Goal: Task Accomplishment & Management: Complete application form

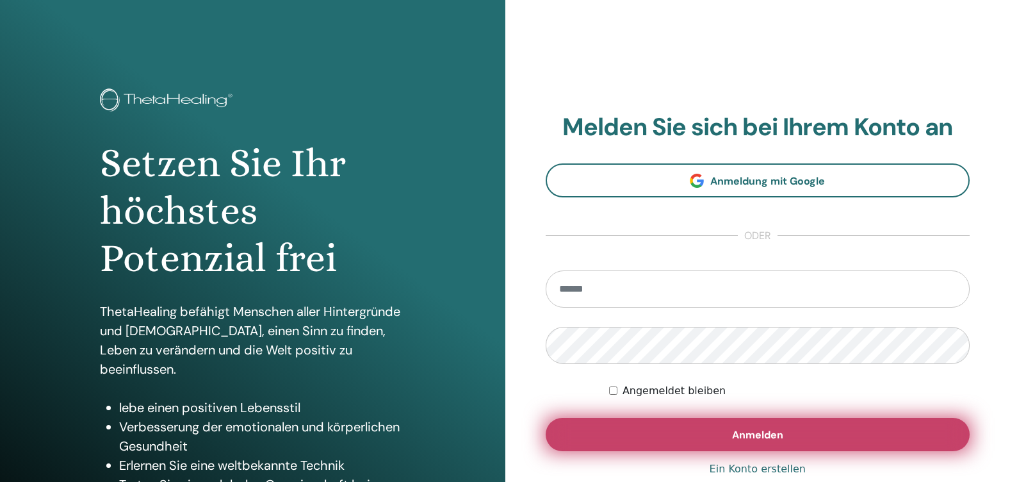
type input "**********"
click at [791, 428] on button "Anmelden" at bounding box center [758, 434] width 425 height 33
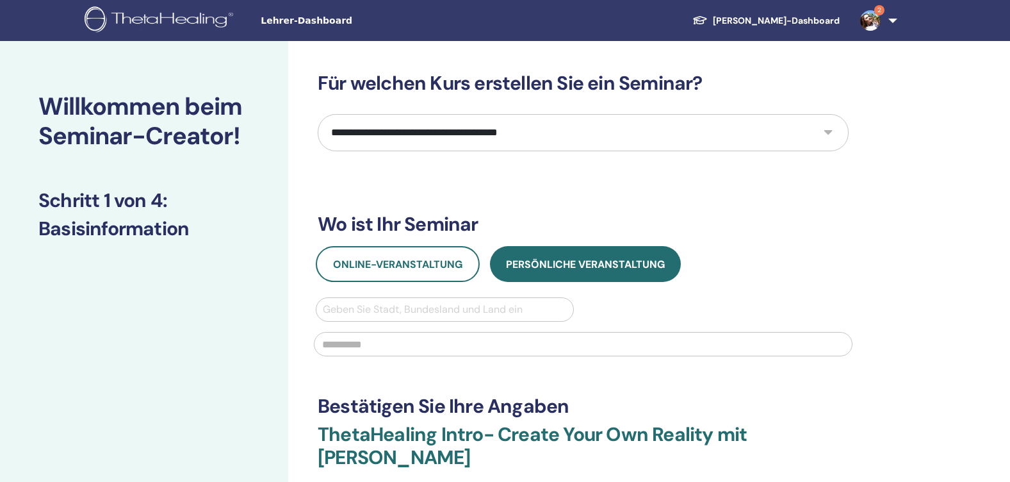
click at [886, 16] on link "2" at bounding box center [876, 20] width 53 height 41
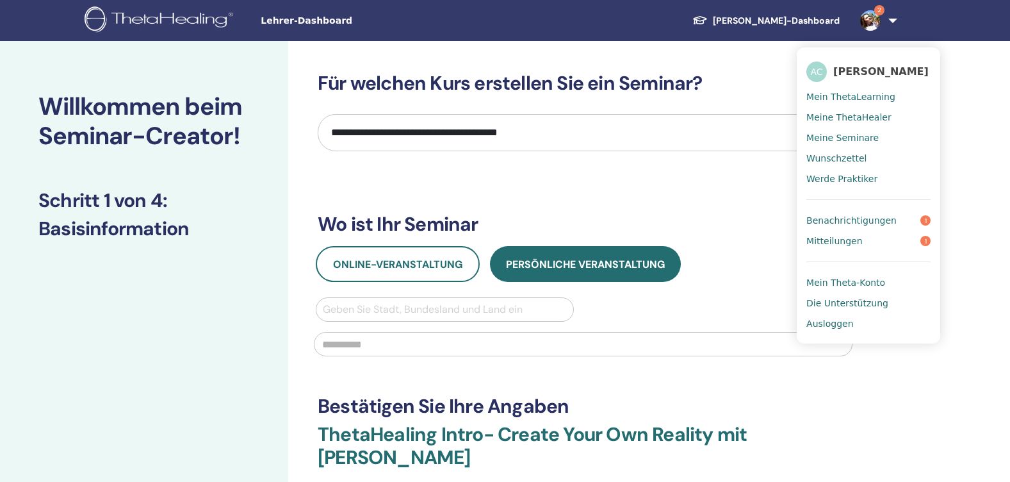
click at [864, 220] on span "Benachrichtigungen" at bounding box center [851, 221] width 90 height 12
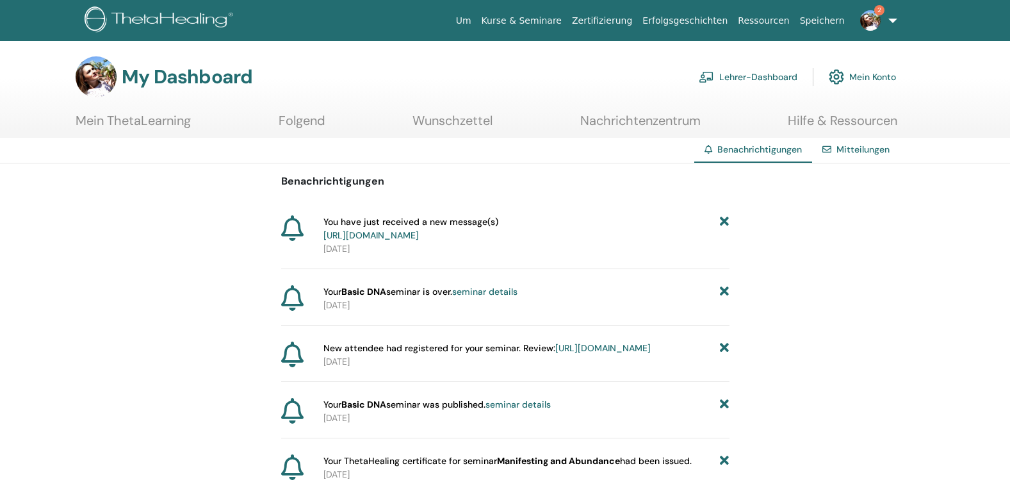
click at [415, 234] on link "https://member.thetahealing.com/message-center/messages/ec3c96fa-68f8-4121-9617…" at bounding box center [370, 235] width 95 height 12
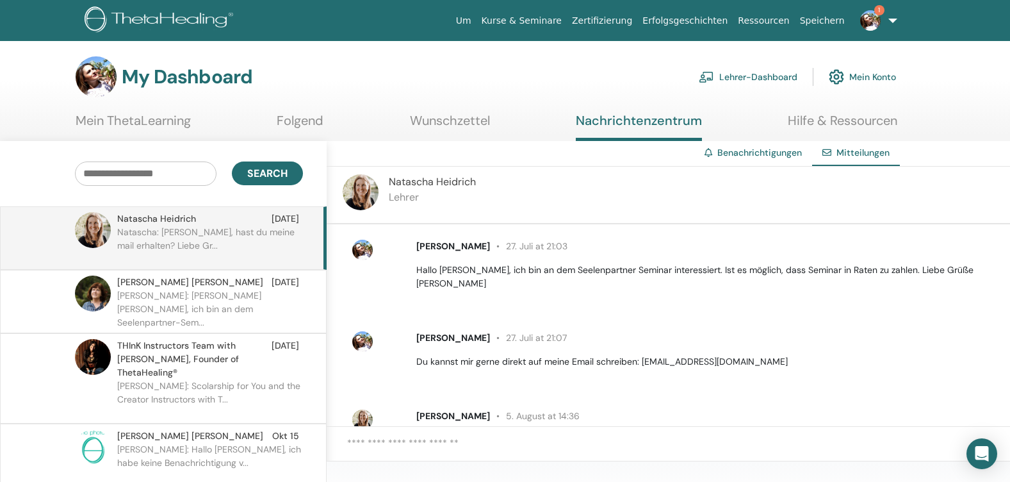
scroll to position [56, 0]
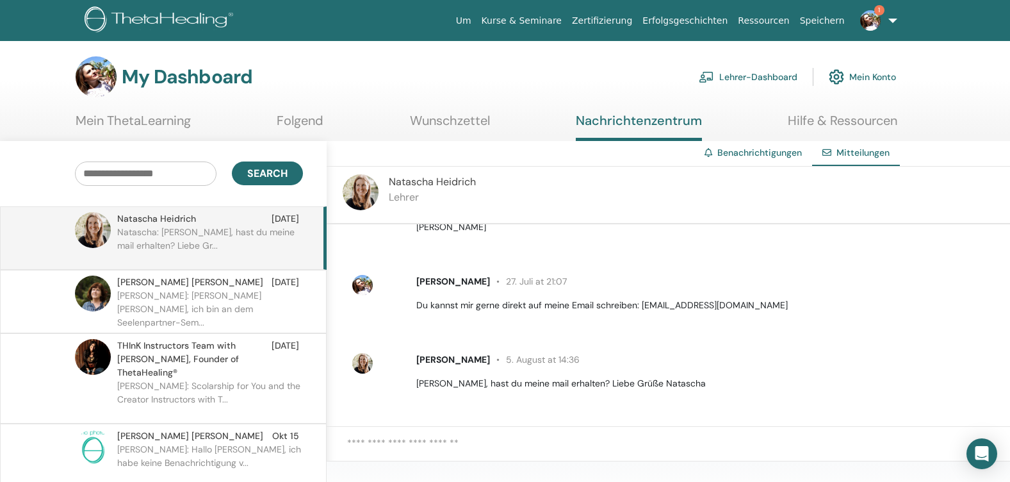
click at [179, 298] on p "Anita: Hallo liebe Sabine, ich bin an dem Seelenpartner-Sem..." at bounding box center [210, 308] width 186 height 38
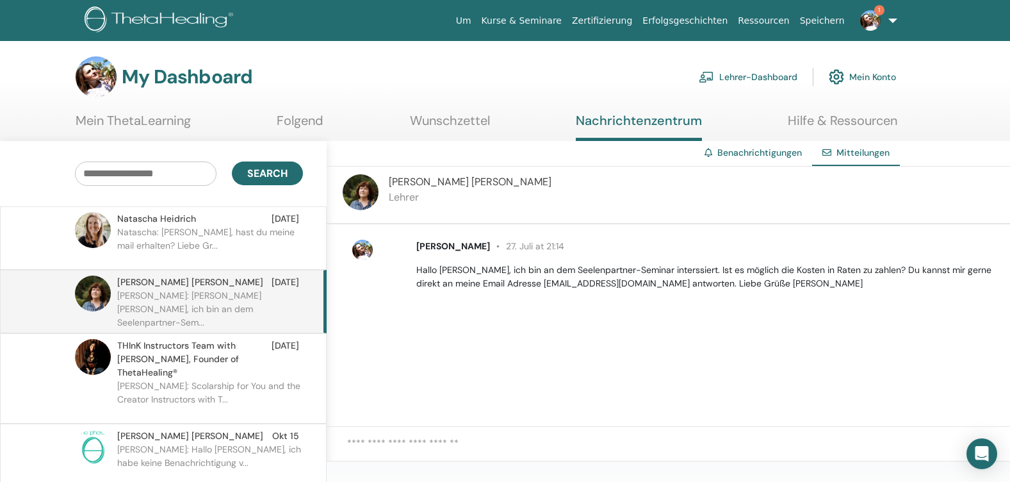
click at [204, 379] on p "Anita: Scolarship for You and the Creator Instructors with T..." at bounding box center [210, 398] width 186 height 38
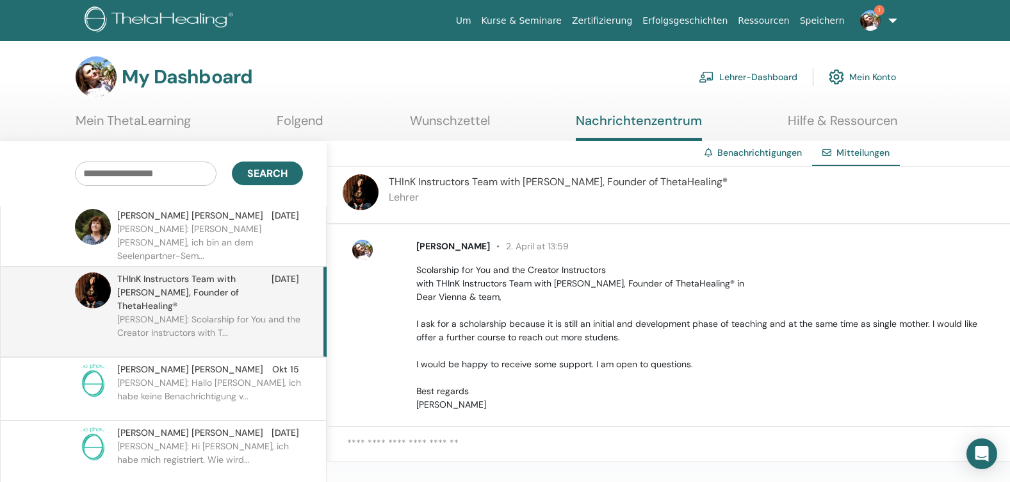
scroll to position [128, 0]
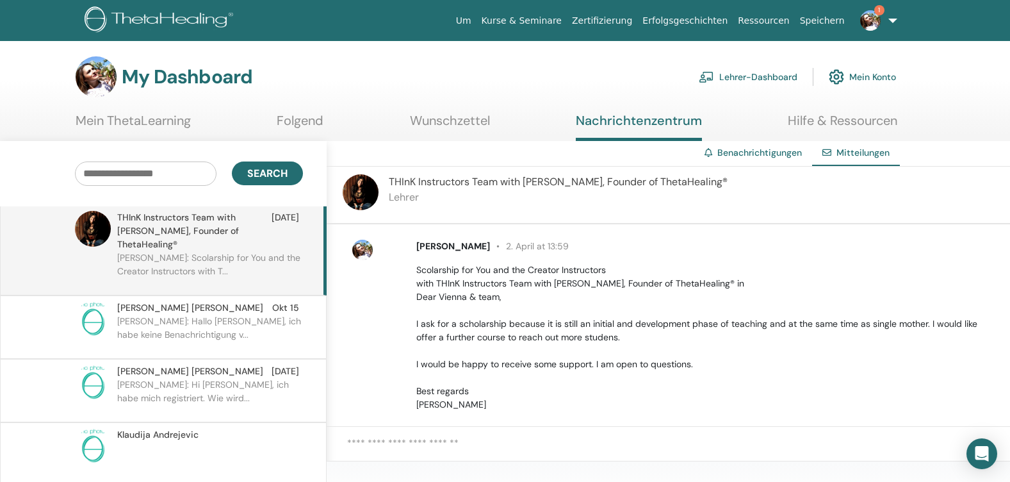
click at [195, 314] on p "Anita: Hallo liebe Marion, ich habe keine Benachrichtigung v..." at bounding box center [210, 333] width 186 height 38
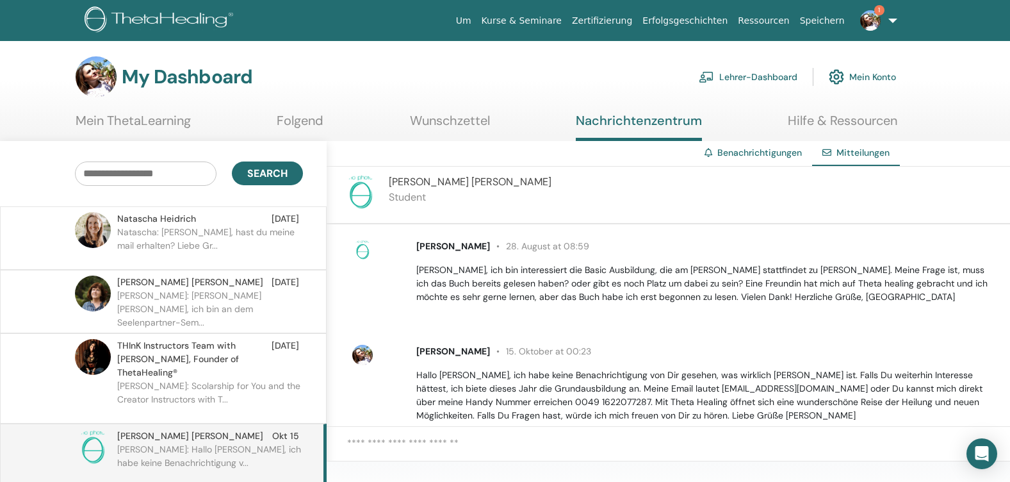
click at [752, 78] on link "Lehrer-Dashboard" at bounding box center [748, 77] width 99 height 28
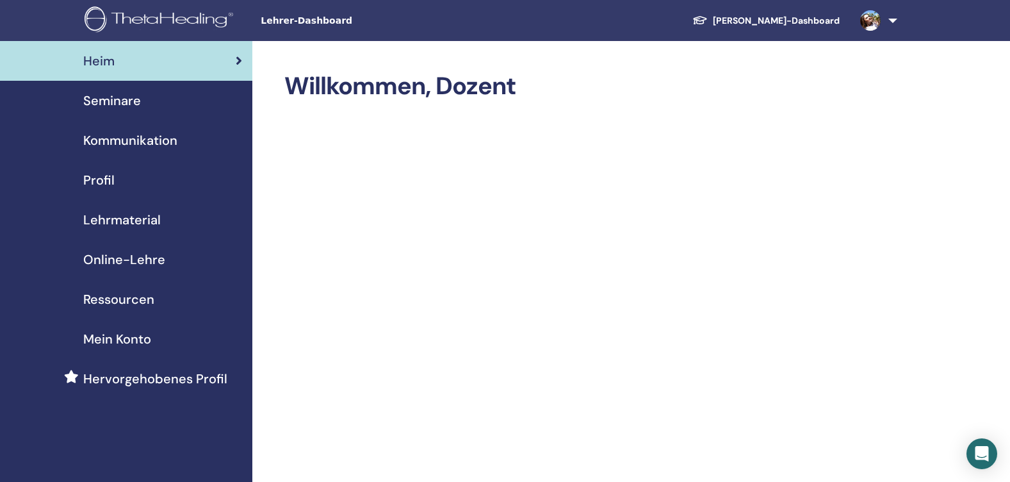
click at [120, 102] on span "Seminare" at bounding box center [112, 100] width 58 height 19
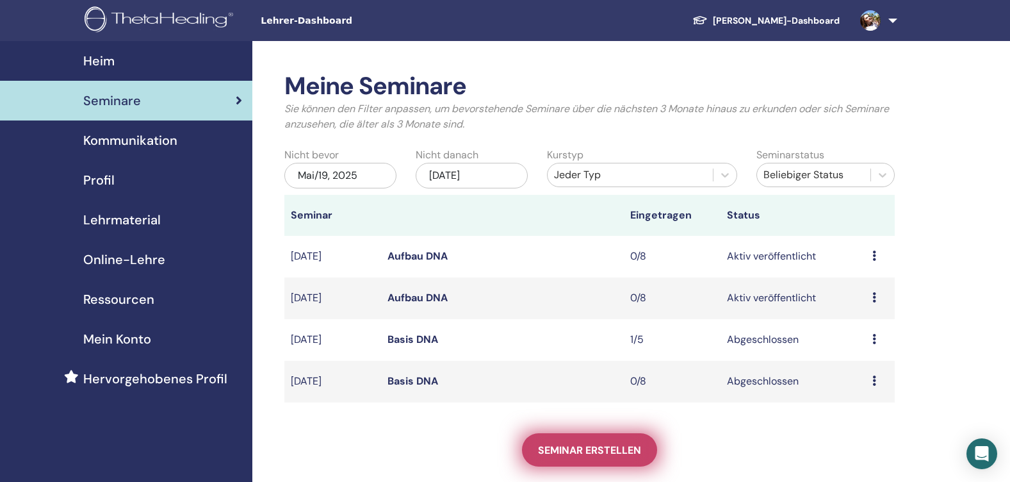
click at [577, 452] on span "Seminar erstellen" at bounding box center [589, 449] width 103 height 13
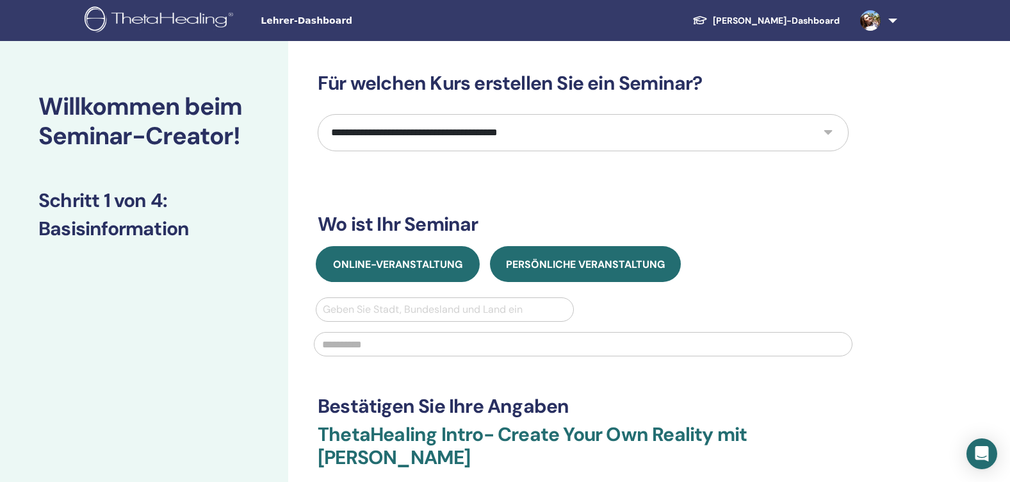
click at [420, 268] on span "Online-Veranstaltung" at bounding box center [397, 263] width 129 height 13
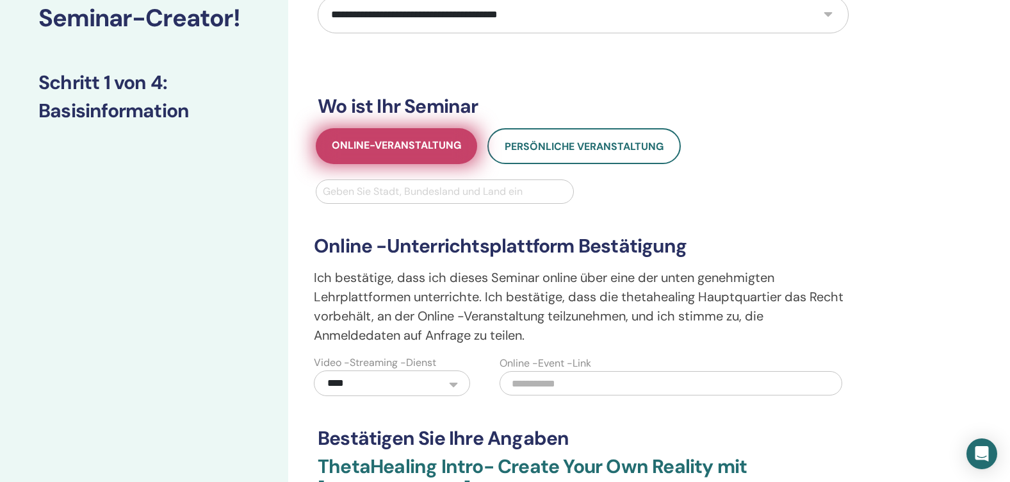
scroll to position [128, 0]
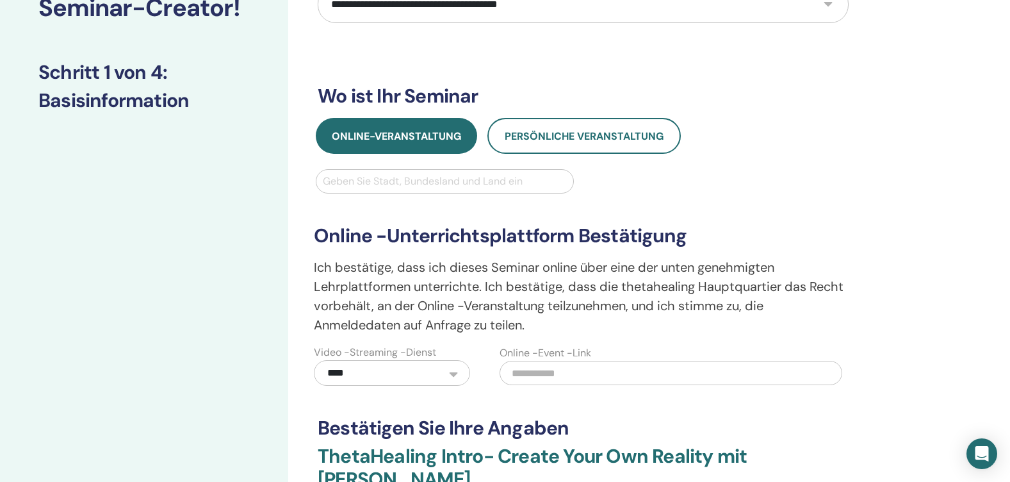
click at [432, 183] on div at bounding box center [445, 181] width 244 height 18
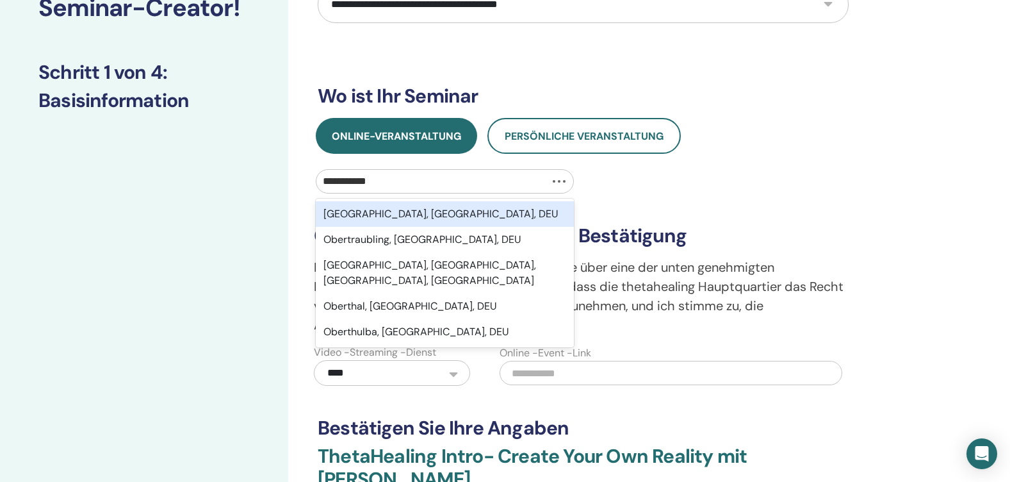
type input "**********"
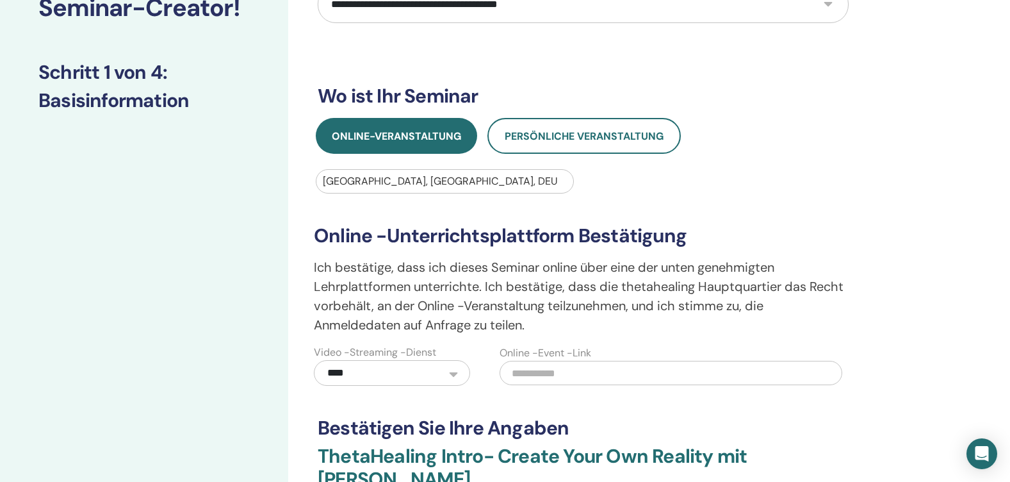
click at [429, 373] on select "**********" at bounding box center [392, 373] width 156 height 26
click at [515, 405] on div "**********" at bounding box center [583, 258] width 531 height 629
click at [567, 374] on input "text" at bounding box center [670, 373] width 343 height 24
paste input "**********"
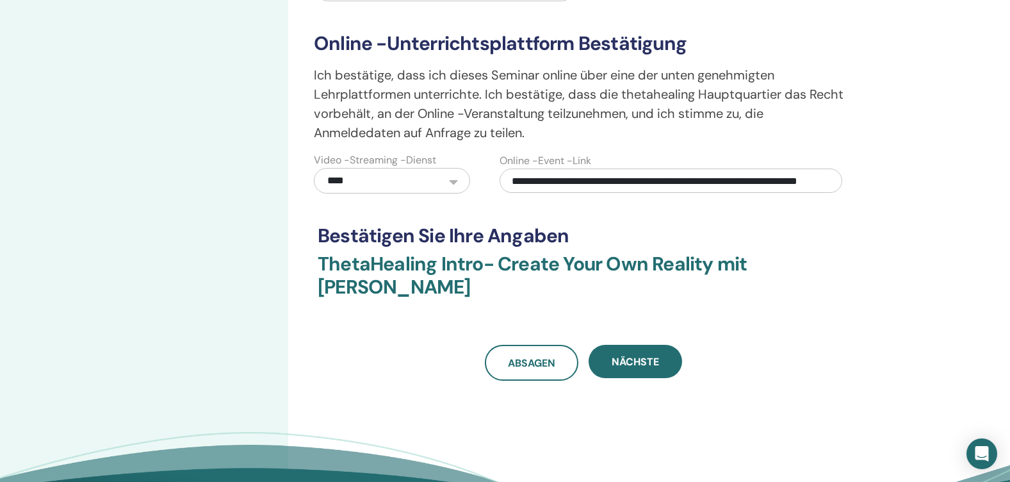
scroll to position [384, 0]
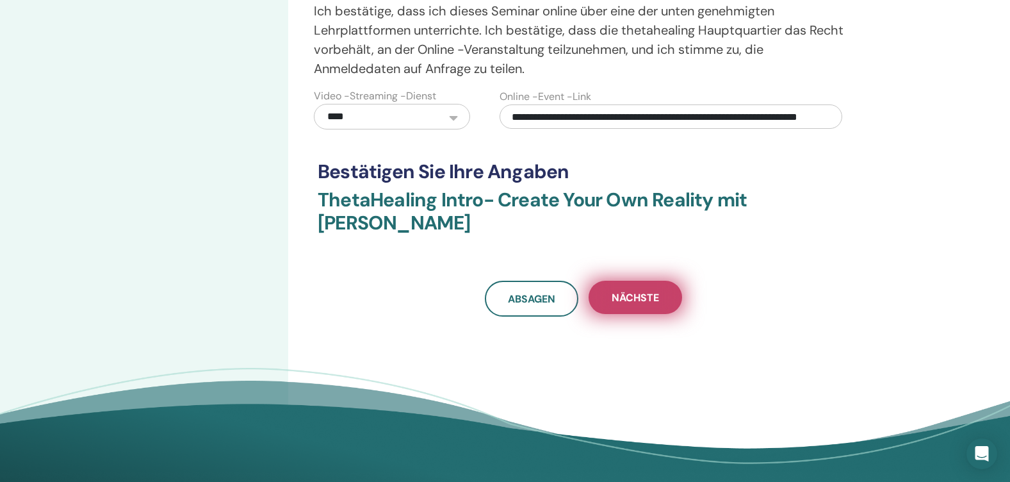
type input "**********"
click at [638, 298] on span "Nächste" at bounding box center [635, 297] width 47 height 13
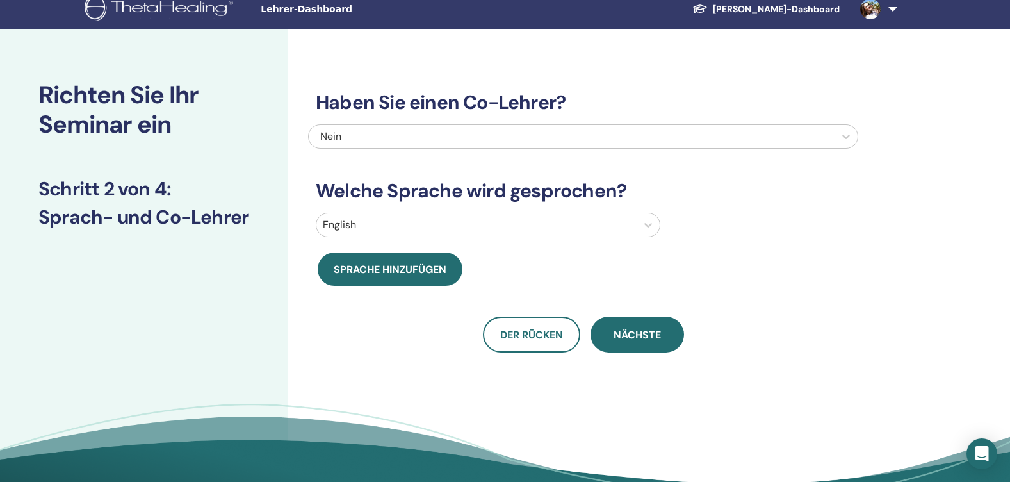
scroll to position [0, 0]
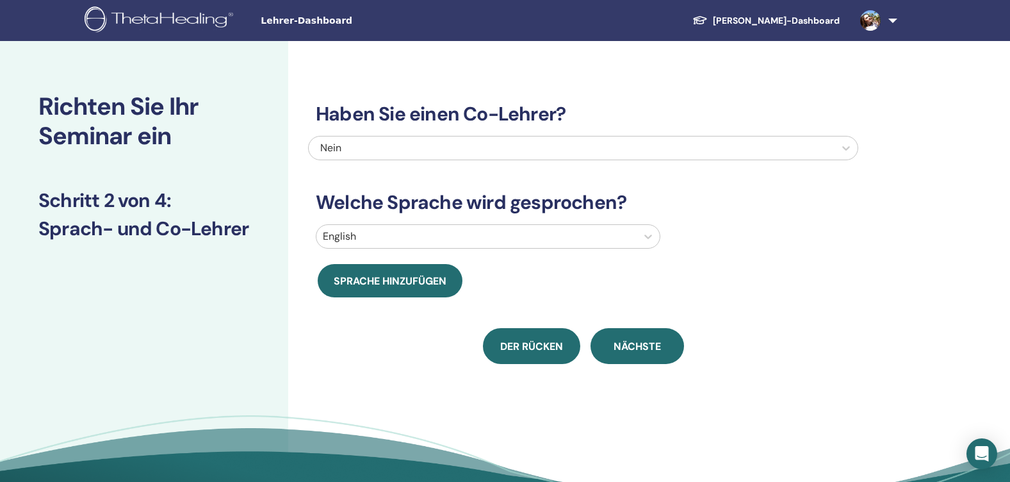
click at [555, 348] on span "Der Rücken" at bounding box center [531, 345] width 63 height 13
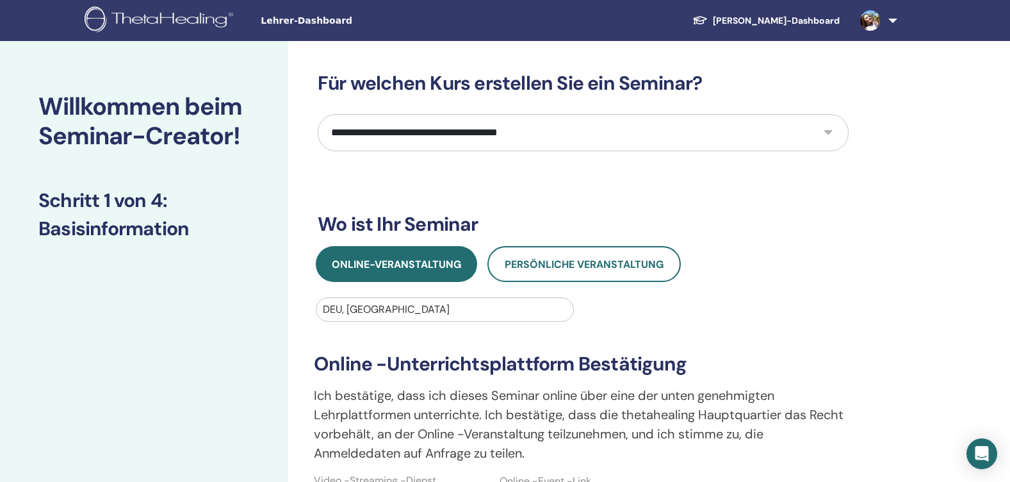
click at [528, 138] on select "**********" at bounding box center [583, 132] width 531 height 37
select select "*"
click at [318, 114] on select "**********" at bounding box center [583, 132] width 531 height 37
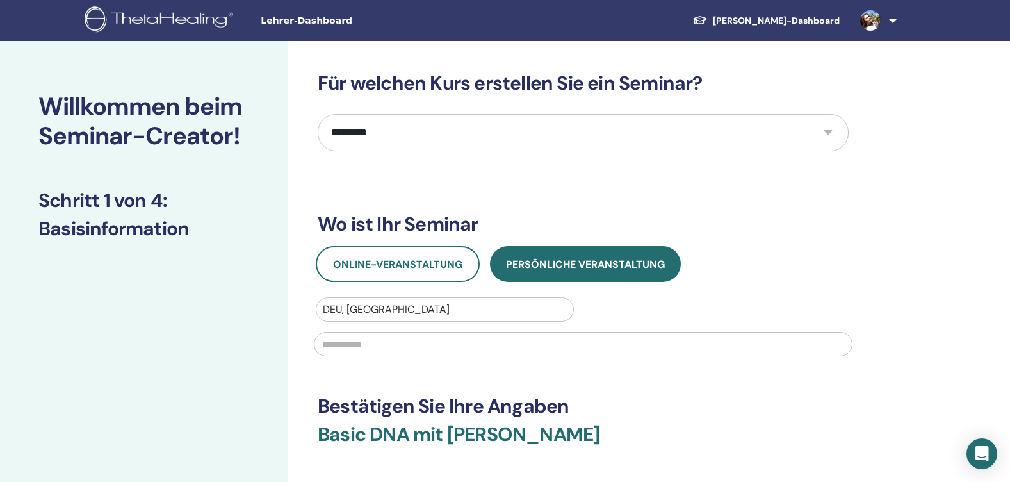
scroll to position [64, 0]
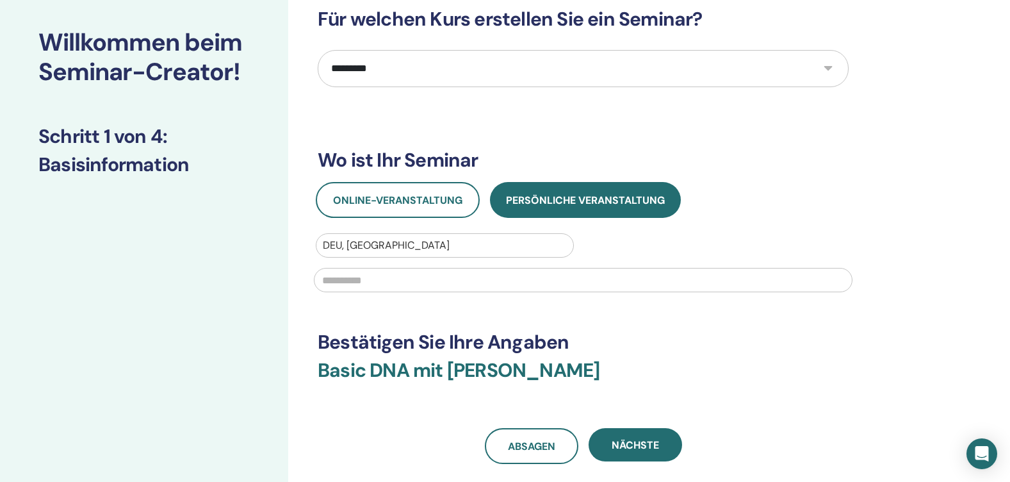
click at [491, 286] on input "text" at bounding box center [583, 280] width 539 height 24
click at [426, 284] on input "text" at bounding box center [583, 280] width 539 height 24
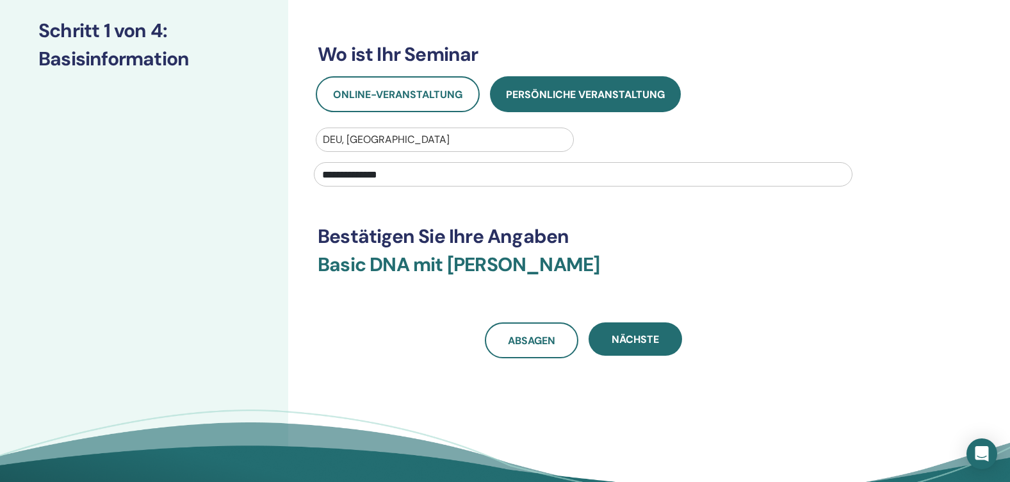
scroll to position [192, 0]
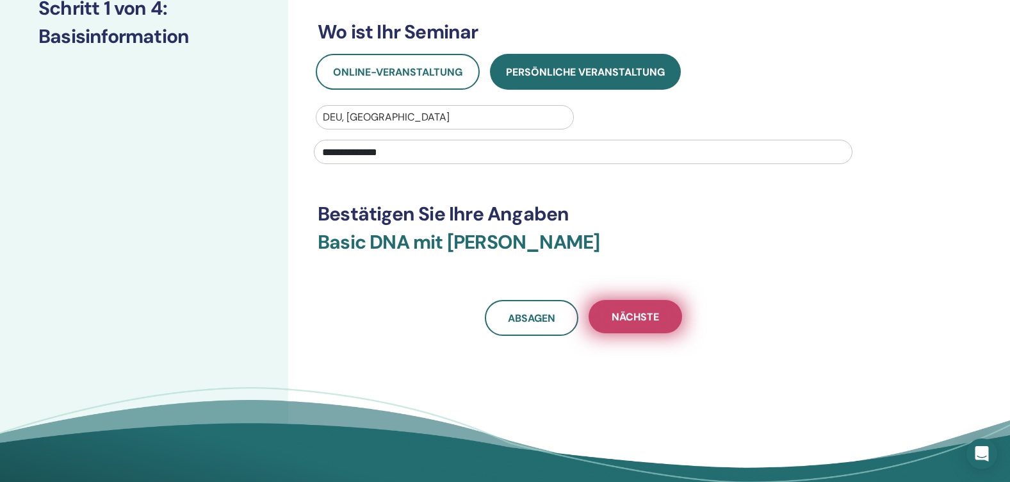
type input "**********"
click at [652, 319] on span "Nächste" at bounding box center [635, 316] width 47 height 13
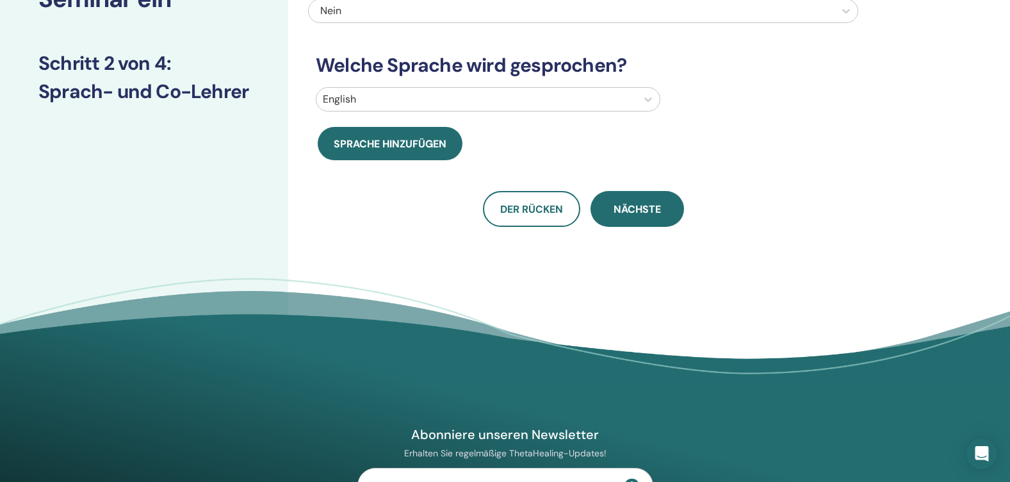
scroll to position [0, 0]
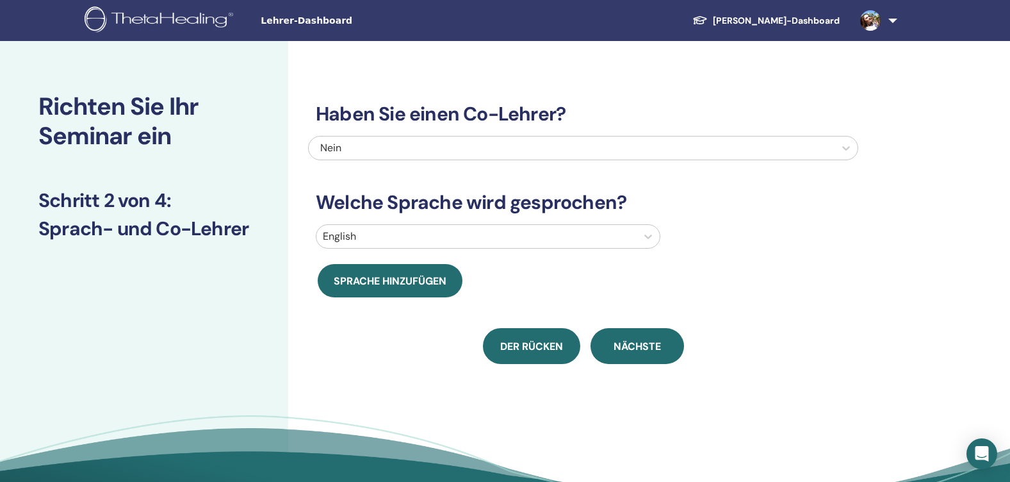
click at [524, 343] on span "Der Rücken" at bounding box center [531, 345] width 63 height 13
select select "*"
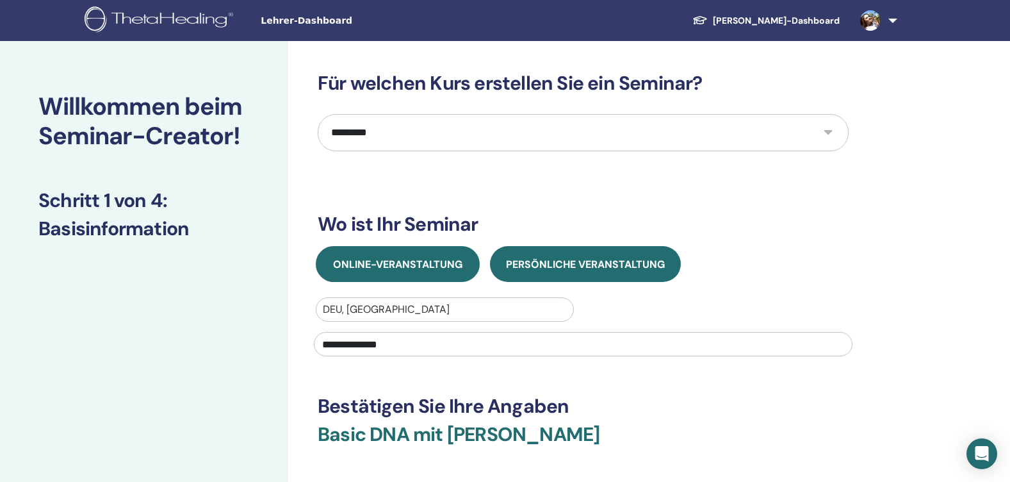
click at [391, 266] on span "Online-Veranstaltung" at bounding box center [397, 263] width 129 height 13
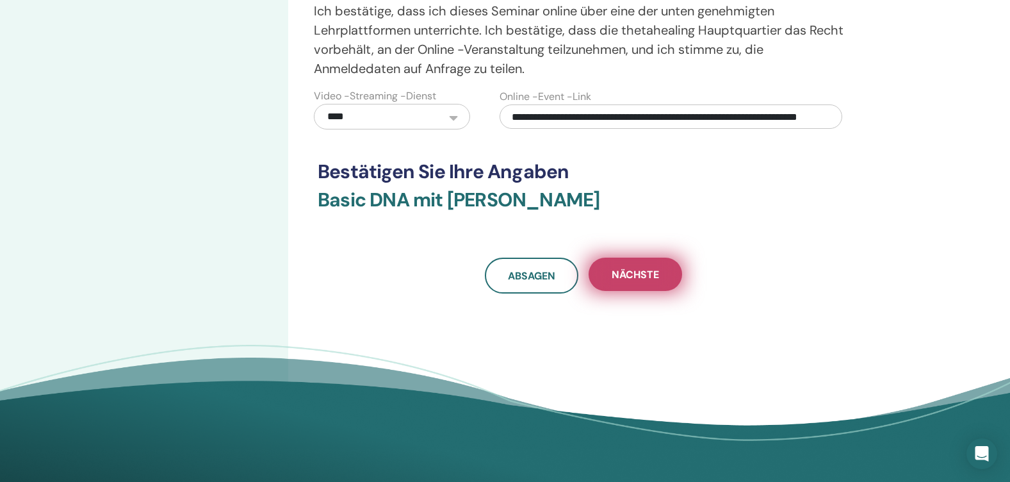
click at [640, 268] on span "Nächste" at bounding box center [635, 274] width 47 height 13
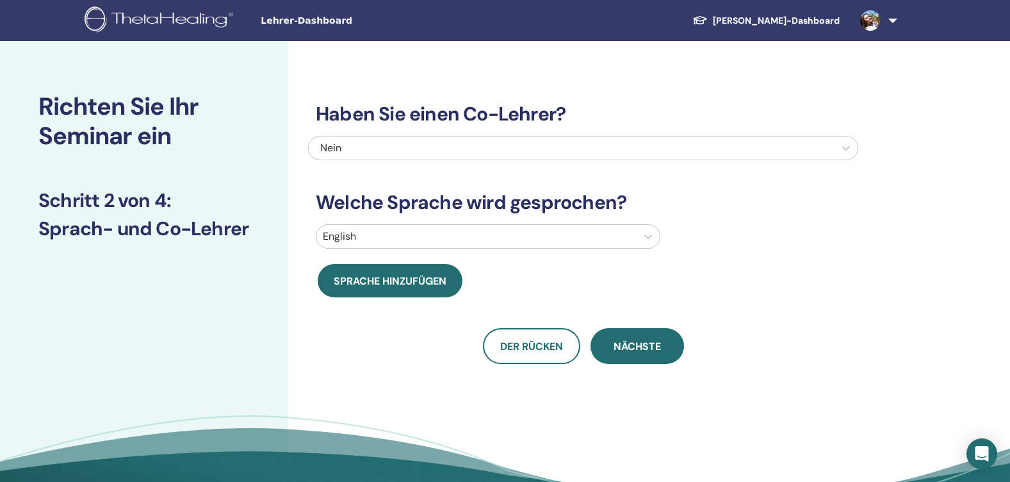
click at [398, 232] on div at bounding box center [476, 236] width 307 height 18
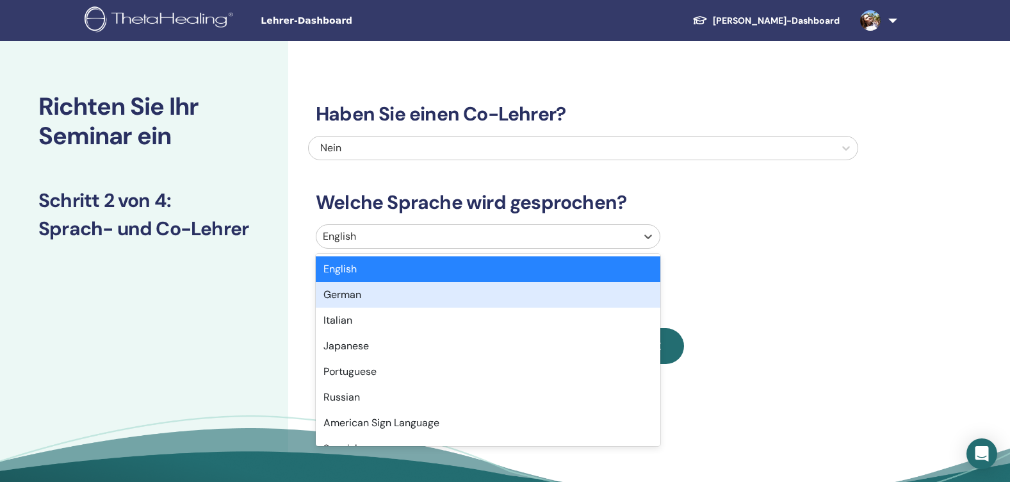
click at [359, 293] on div "German" at bounding box center [488, 295] width 345 height 26
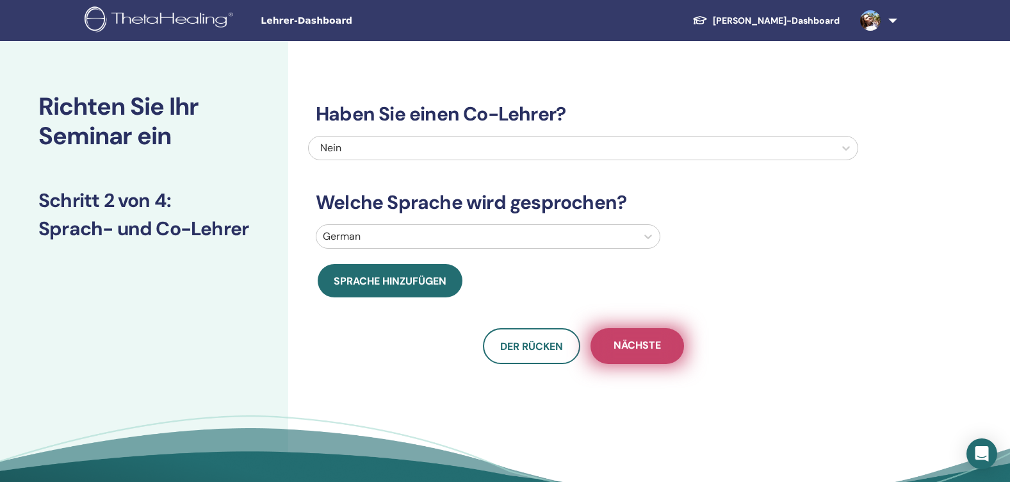
click at [649, 335] on button "Nächste" at bounding box center [636, 346] width 93 height 36
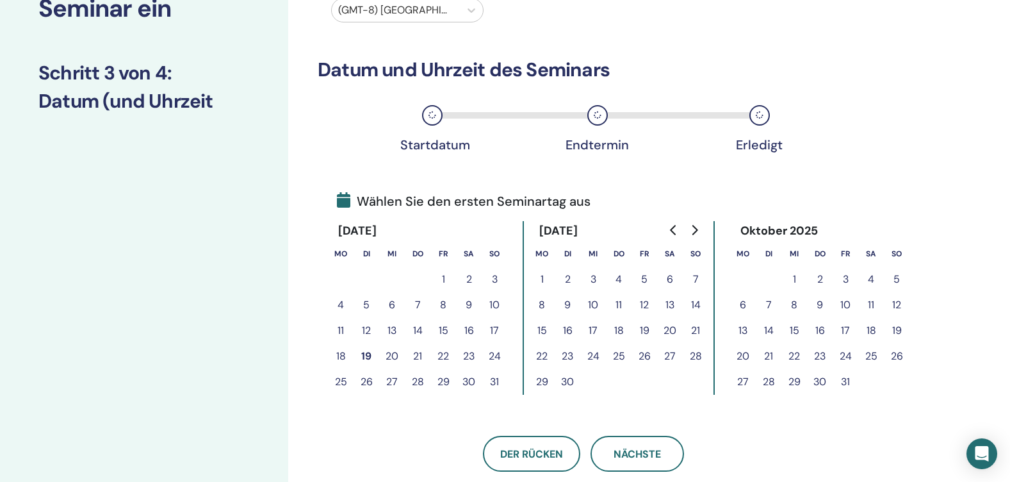
scroll to position [128, 0]
click at [448, 354] on button "22" at bounding box center [443, 356] width 26 height 26
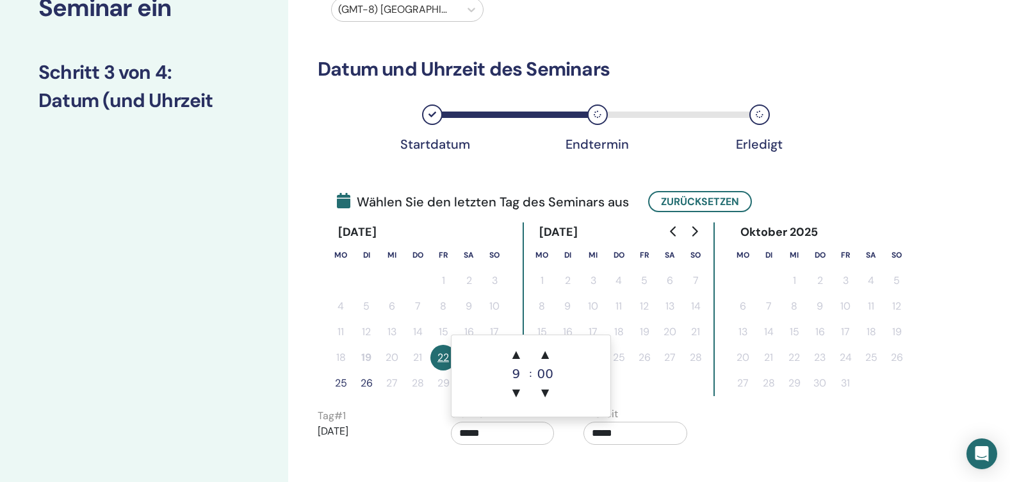
click at [500, 437] on input "*****" at bounding box center [503, 432] width 104 height 23
click at [515, 353] on span "▲" at bounding box center [516, 354] width 26 height 26
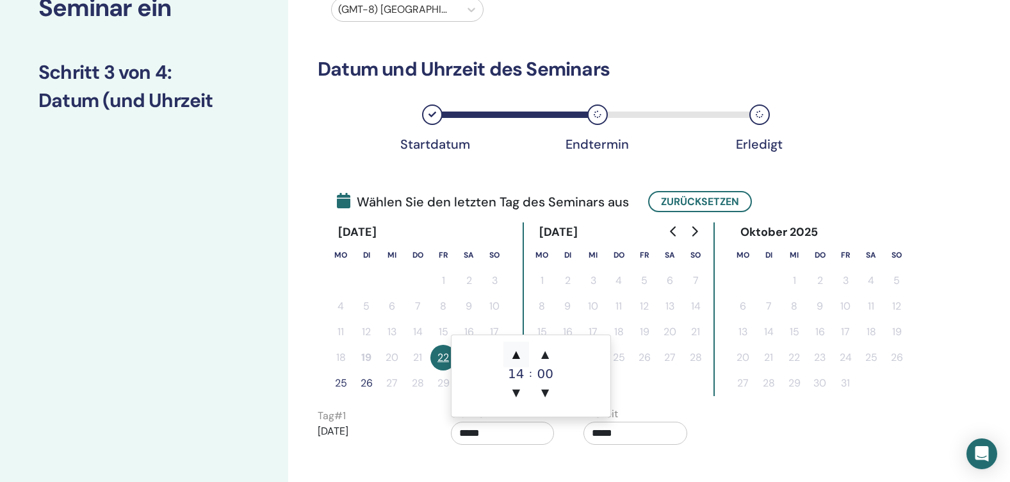
click at [515, 353] on span "▲" at bounding box center [516, 354] width 26 height 26
type input "*****"
click at [515, 353] on span "▲" at bounding box center [516, 354] width 26 height 26
click at [516, 392] on span "▼" at bounding box center [516, 393] width 26 height 26
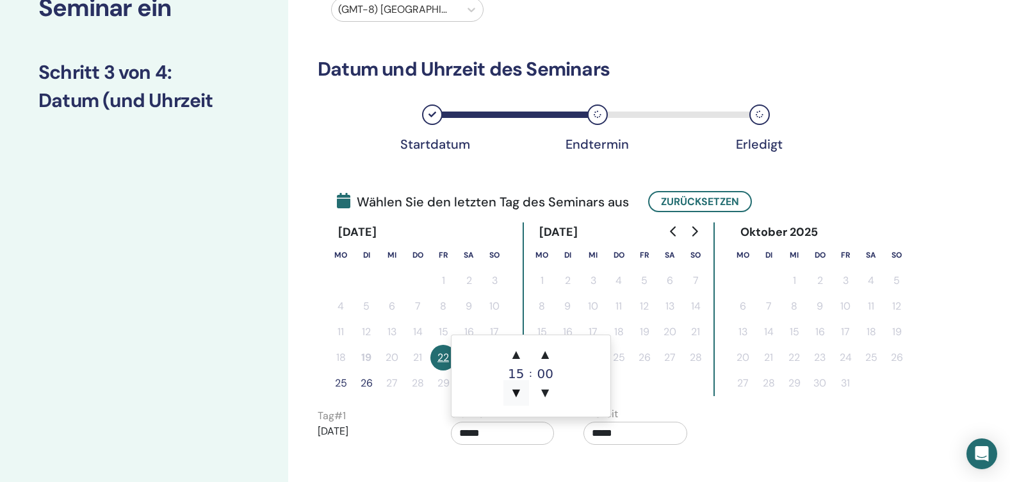
click at [516, 392] on span "▼" at bounding box center [516, 393] width 26 height 26
click at [522, 430] on input "*****" at bounding box center [503, 432] width 104 height 23
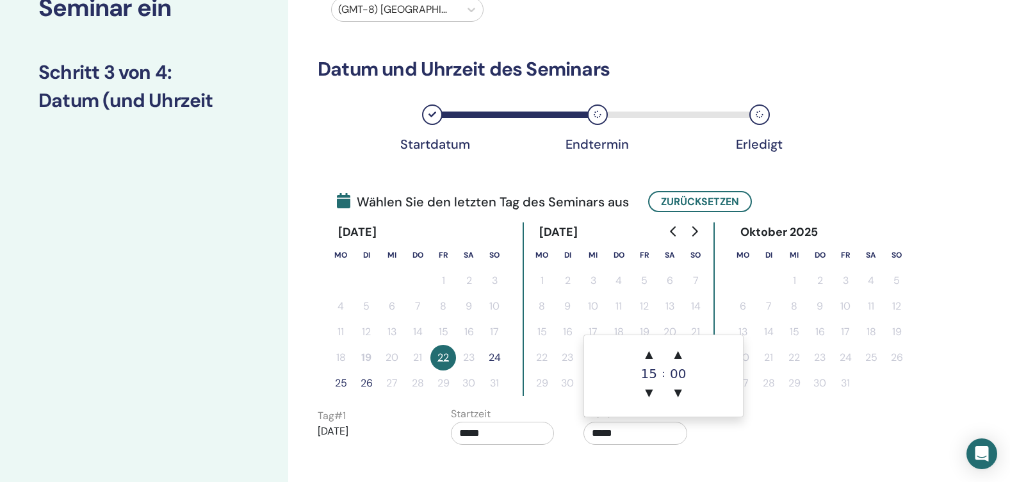
click at [596, 431] on input "*****" at bounding box center [635, 432] width 104 height 23
click at [651, 354] on span "▲" at bounding box center [649, 354] width 26 height 26
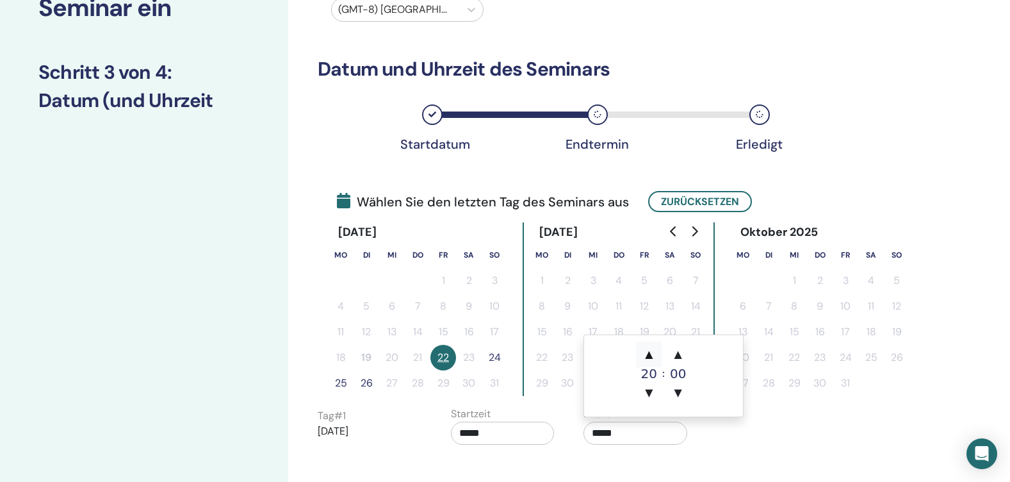
click at [651, 354] on span "▲" at bounding box center [649, 354] width 26 height 26
click at [647, 392] on span "▼" at bounding box center [649, 393] width 26 height 26
click at [645, 393] on span "▼" at bounding box center [649, 393] width 26 height 26
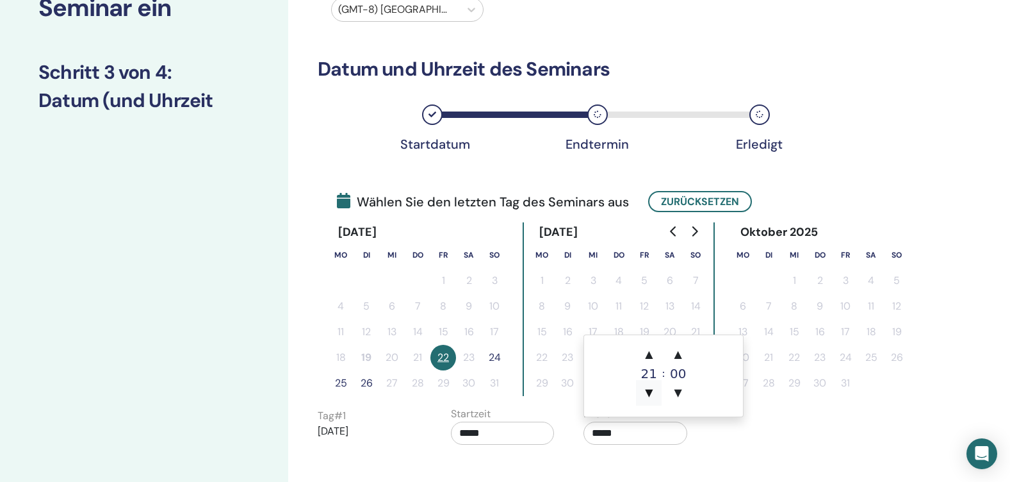
type input "*****"
click at [644, 457] on div "Der Rücken Nächste" at bounding box center [583, 484] width 550 height 67
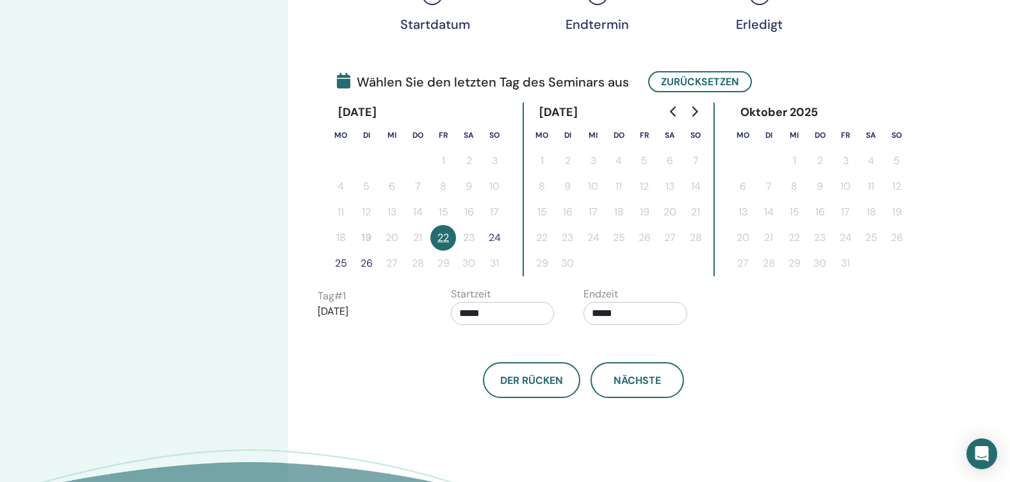
scroll to position [256, 0]
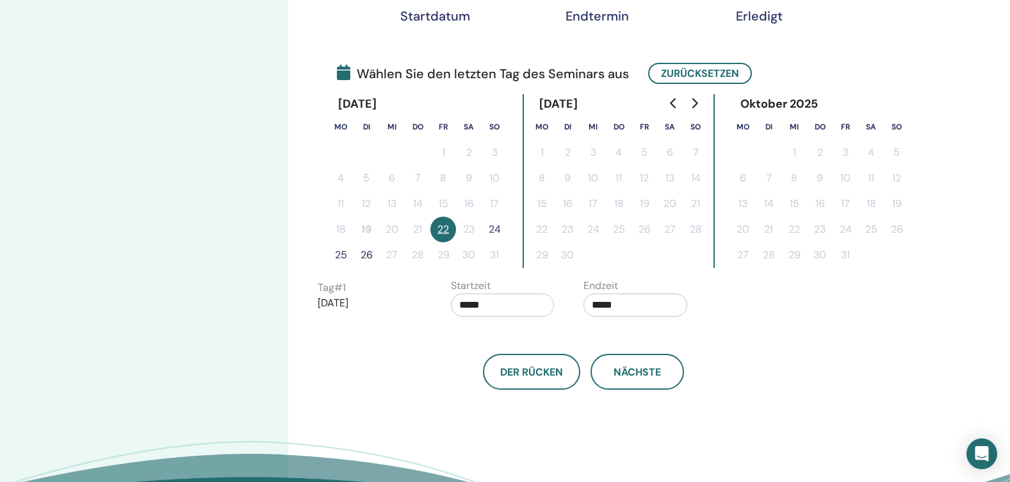
click at [606, 17] on div "Endtermin" at bounding box center [597, 15] width 64 height 15
click at [602, 17] on div "Endtermin" at bounding box center [597, 15] width 64 height 15
click at [495, 230] on button "24" at bounding box center [495, 229] width 26 height 26
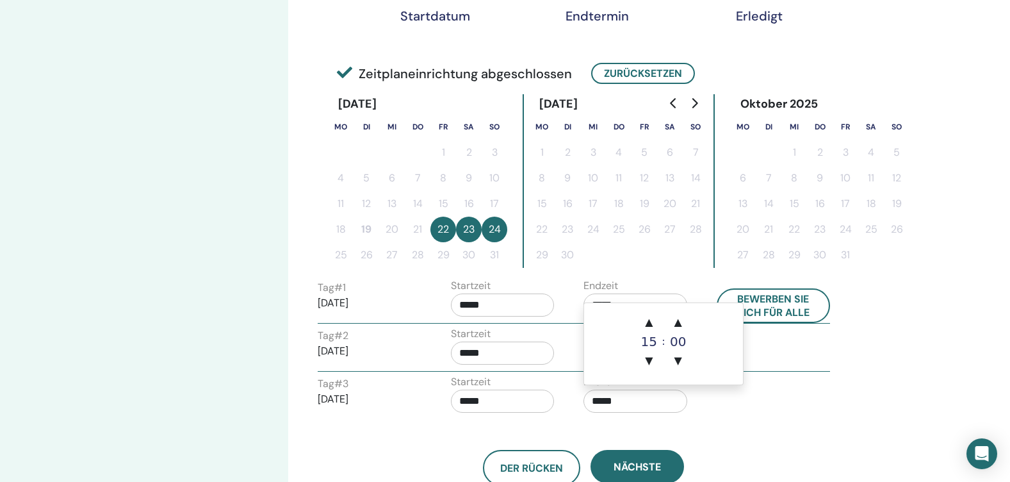
click at [595, 401] on input "*****" at bounding box center [635, 400] width 104 height 23
click at [656, 348] on div "15" at bounding box center [649, 341] width 26 height 13
click at [655, 357] on span "▼" at bounding box center [649, 361] width 26 height 26
type input "*****"
click at [518, 432] on div "Der Rücken Nächste" at bounding box center [583, 452] width 550 height 67
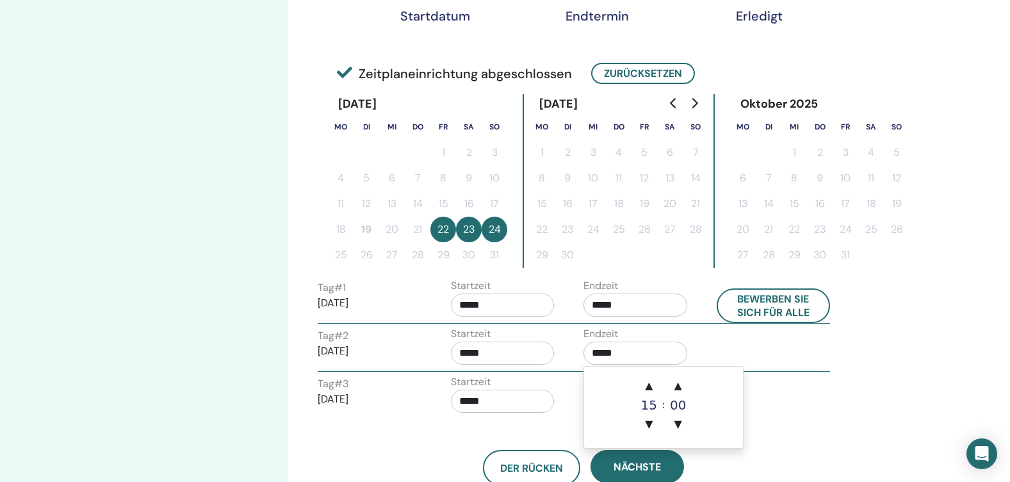
click at [622, 351] on input "*****" at bounding box center [635, 352] width 104 height 23
click at [653, 389] on span "▲" at bounding box center [649, 386] width 26 height 26
type input "*****"
click at [797, 419] on div "Der Rücken Nächste" at bounding box center [583, 452] width 550 height 67
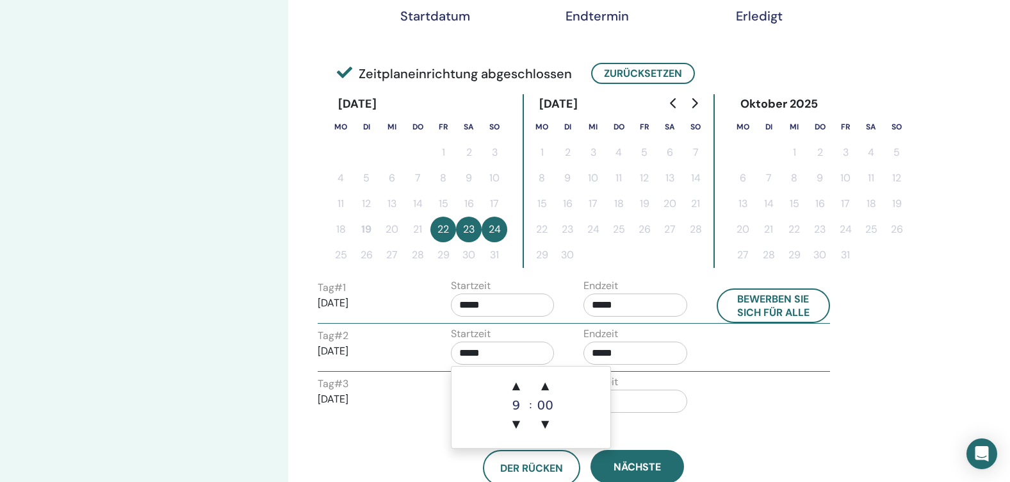
click at [503, 348] on input "*****" at bounding box center [503, 352] width 104 height 23
click at [545, 386] on span "▲" at bounding box center [545, 386] width 26 height 26
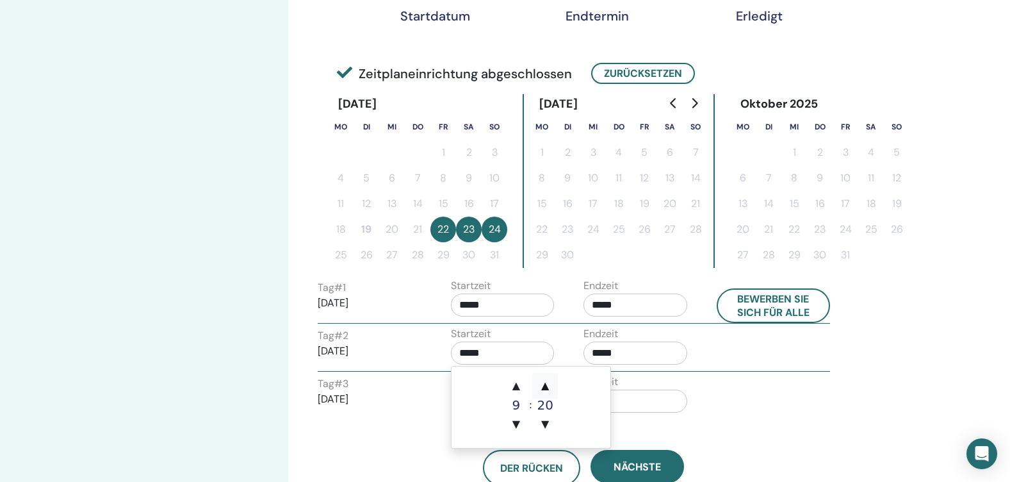
click at [545, 386] on span "▲" at bounding box center [545, 386] width 26 height 26
type input "*****"
click at [772, 373] on div "Tag # 1 2025/08/22 Startzeit ***** Endzeit ***** Bewerben Sie sich für alle Tag…" at bounding box center [583, 348] width 531 height 141
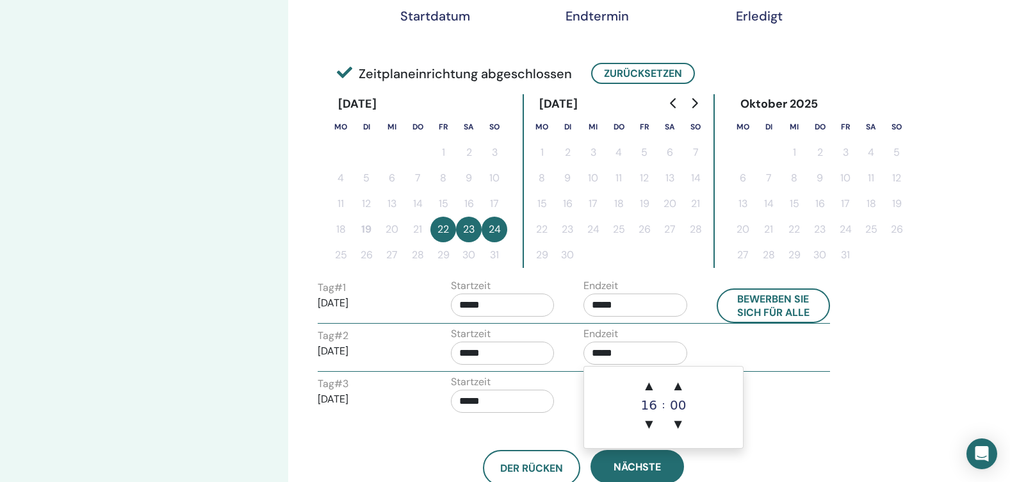
click at [629, 351] on input "*****" at bounding box center [635, 352] width 104 height 23
click at [789, 355] on div "Tag # 2 2025/08/23 Startzeit ***** Endzeit *****" at bounding box center [574, 348] width 532 height 45
click at [636, 346] on input "*****" at bounding box center [635, 352] width 104 height 23
click at [678, 384] on span "▲" at bounding box center [678, 386] width 26 height 26
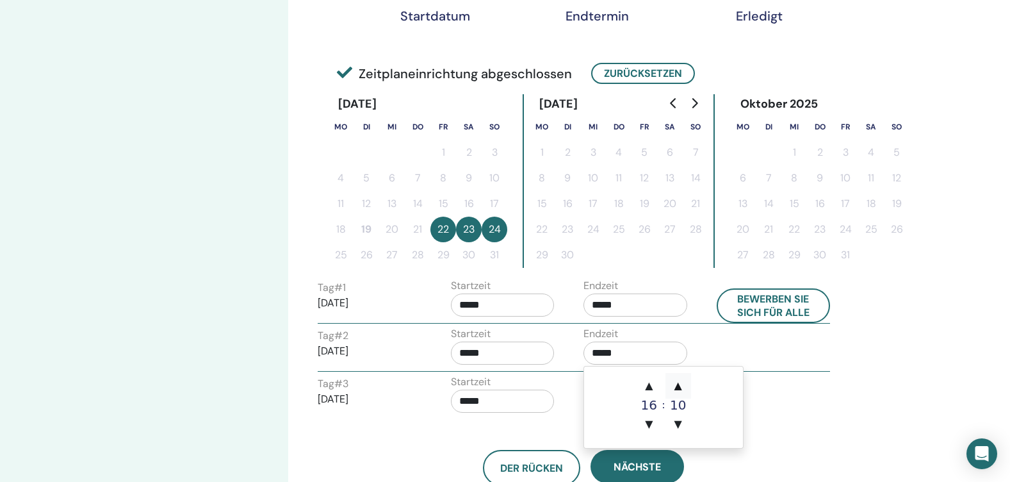
click at [678, 384] on span "▲" at bounding box center [678, 386] width 26 height 26
click at [674, 387] on span "▲" at bounding box center [678, 386] width 26 height 26
click at [676, 382] on span "▲" at bounding box center [678, 386] width 26 height 26
type input "*****"
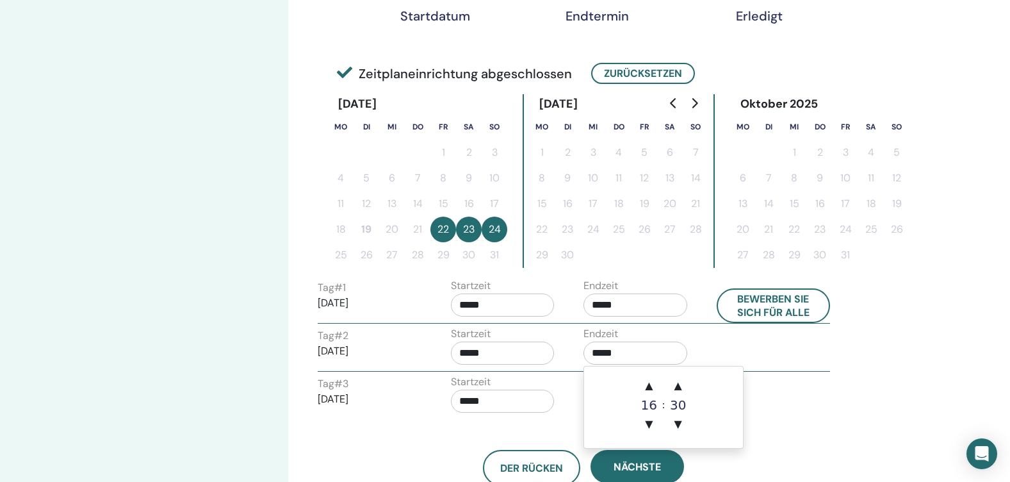
click at [766, 418] on div "Tag # 3 2025/08/24 Startzeit ***** Endzeit *****" at bounding box center [574, 396] width 532 height 45
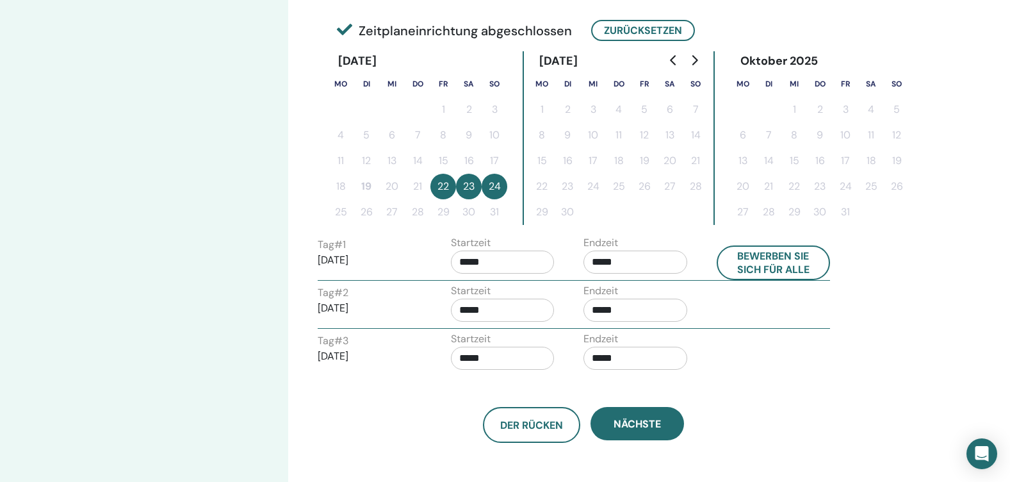
scroll to position [320, 0]
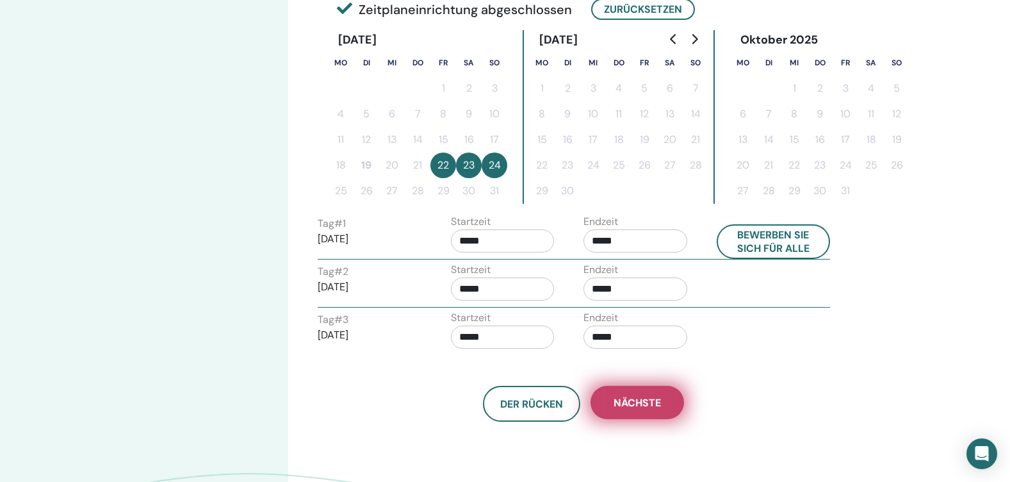
click at [644, 400] on span "Nächste" at bounding box center [636, 402] width 47 height 13
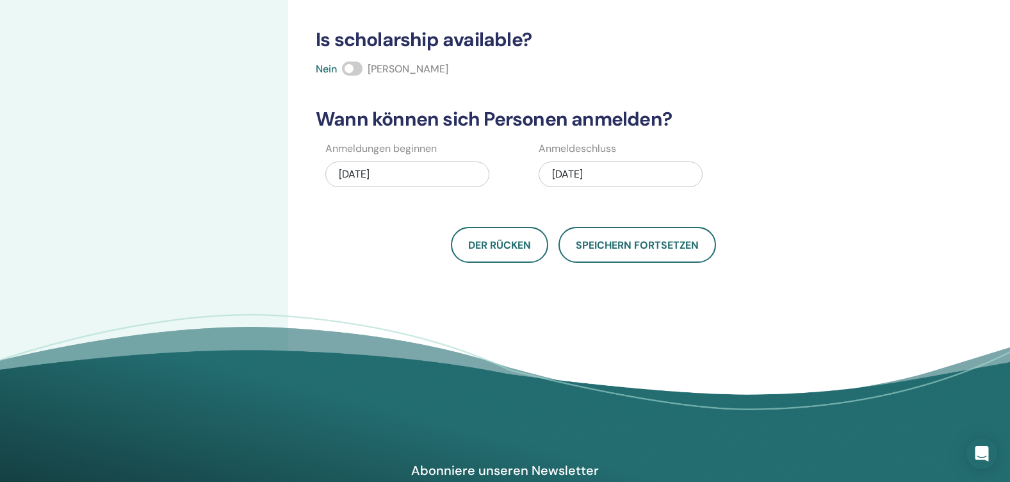
click at [409, 171] on div "08/19/2025" at bounding box center [407, 174] width 164 height 26
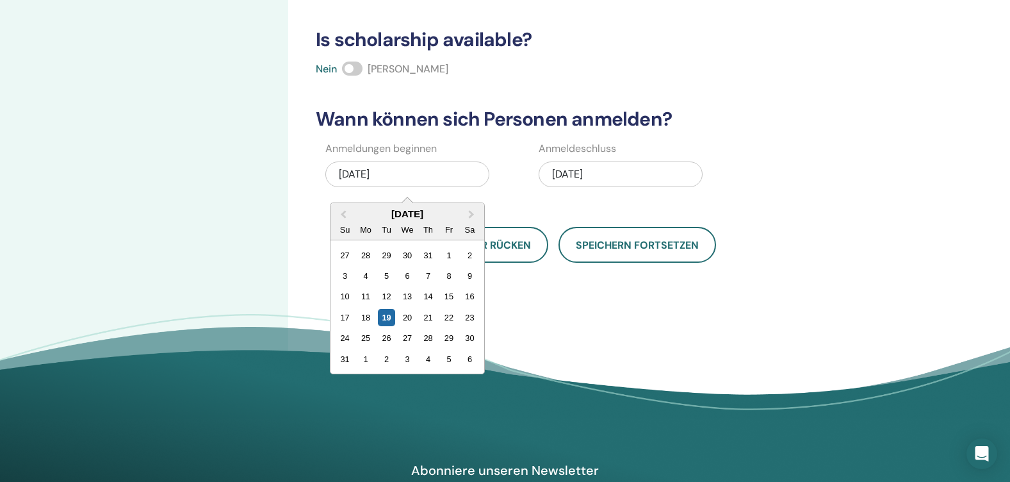
click at [628, 161] on div "08/24/2025" at bounding box center [621, 174] width 164 height 26
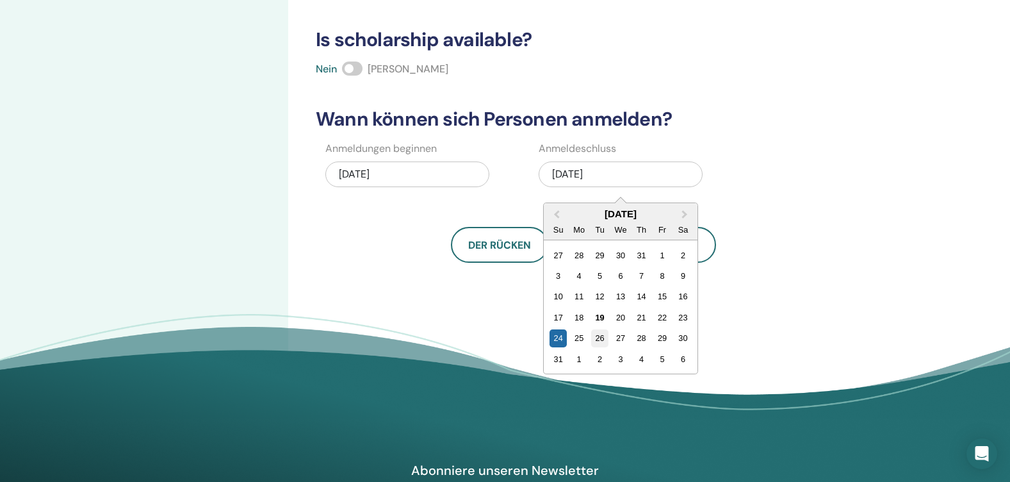
click at [603, 331] on div "26" at bounding box center [599, 337] width 17 height 17
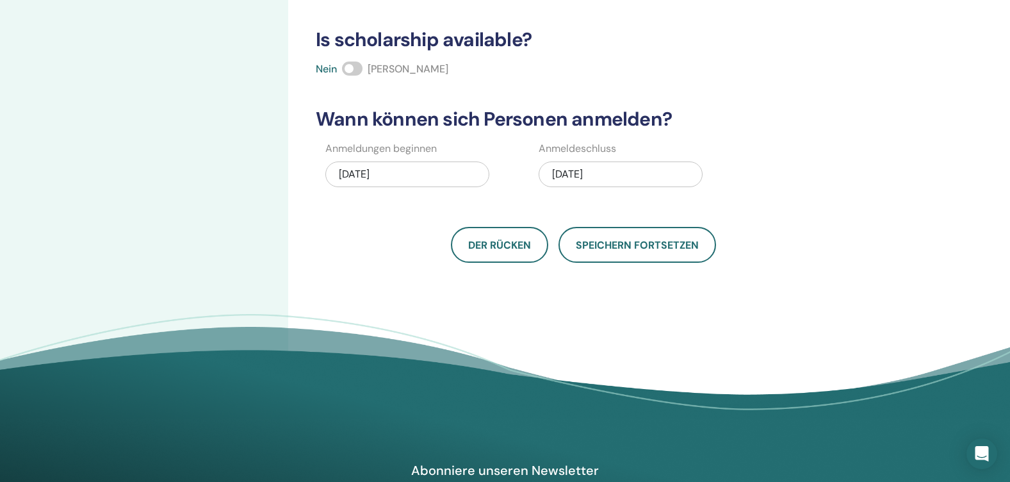
click at [362, 69] on span at bounding box center [352, 68] width 20 height 14
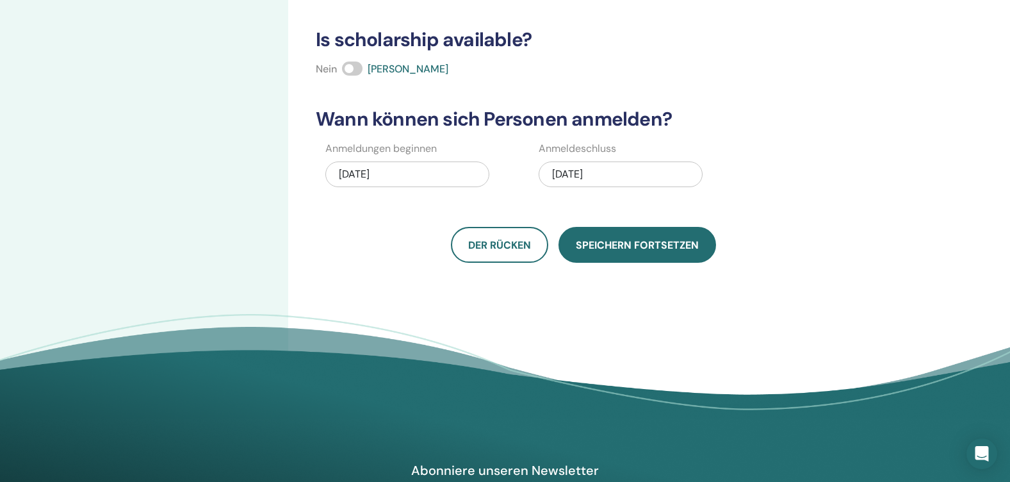
click at [651, 252] on button "Speichern fortsetzen" at bounding box center [637, 245] width 158 height 36
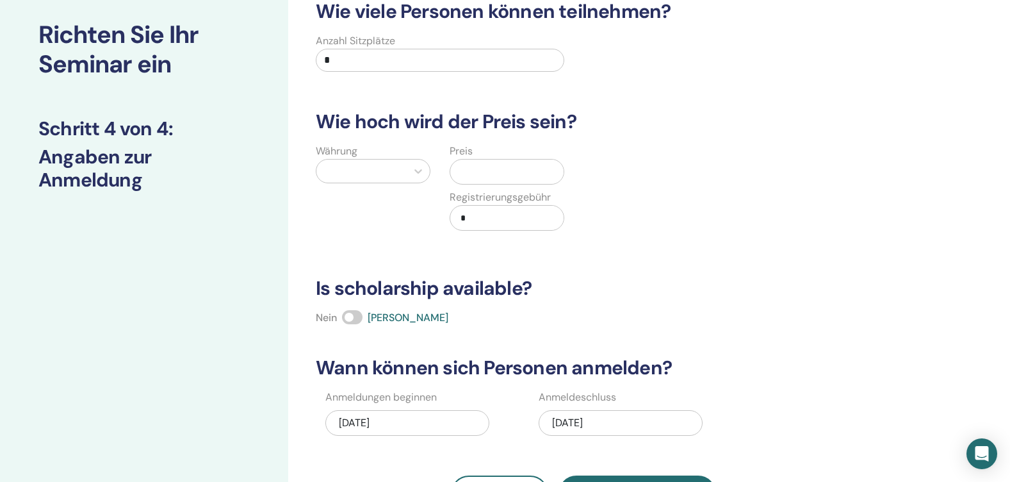
scroll to position [0, 0]
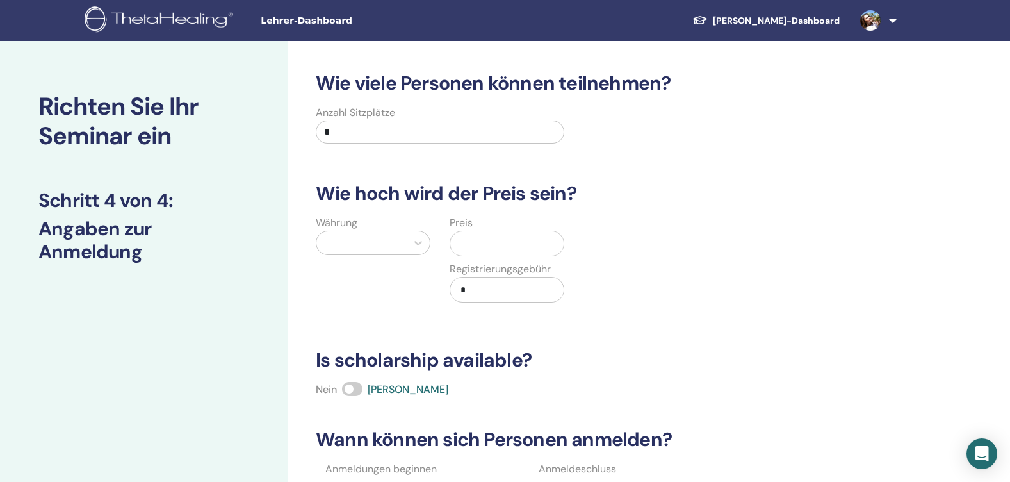
click at [380, 117] on label "Anzahl Sitzplätze" at bounding box center [355, 112] width 79 height 15
click at [374, 131] on input "*" at bounding box center [440, 131] width 248 height 23
type input "**"
click at [365, 241] on div at bounding box center [361, 243] width 77 height 18
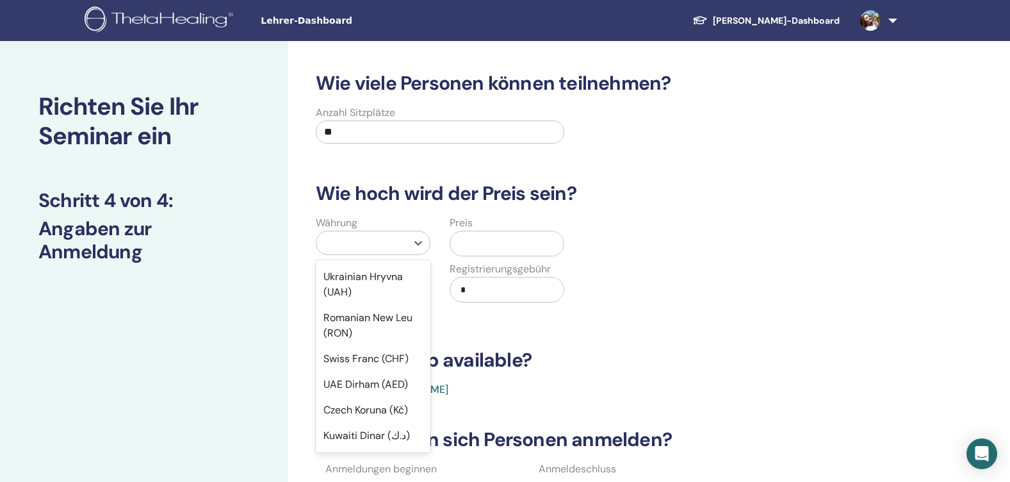
scroll to position [448, 0]
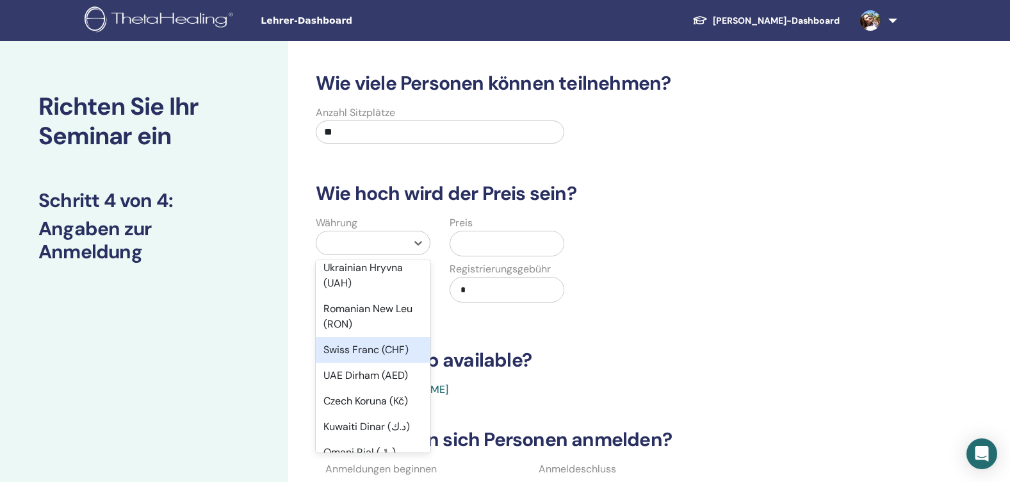
type input "*"
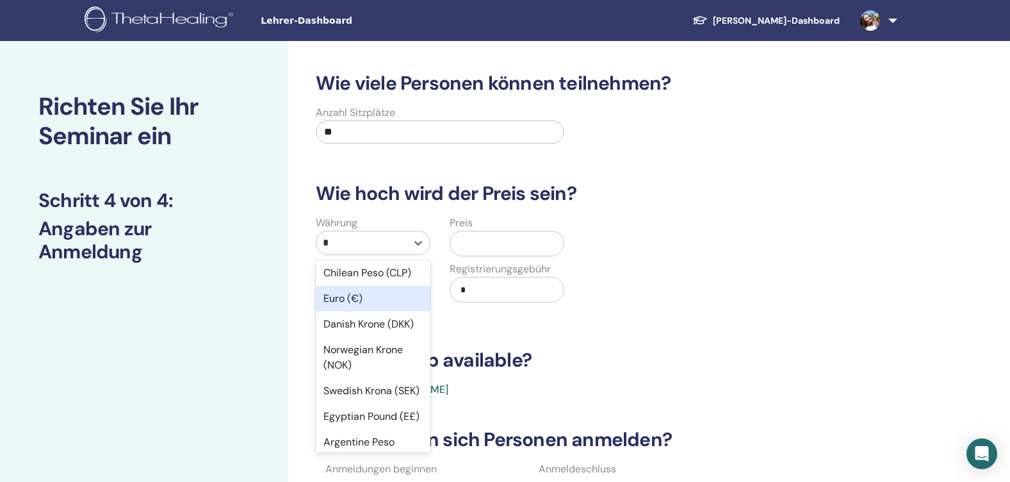
scroll to position [320, 0]
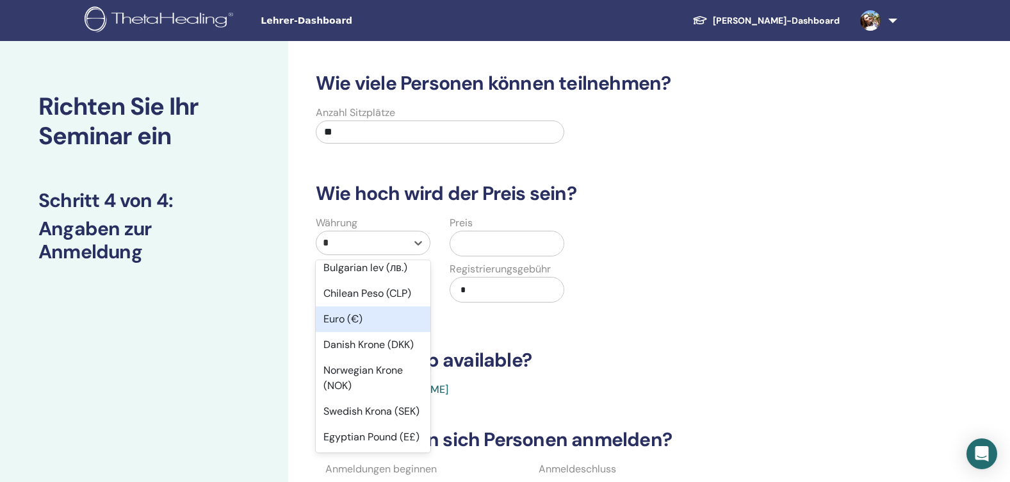
click at [355, 321] on div "Euro (€)" at bounding box center [373, 319] width 115 height 26
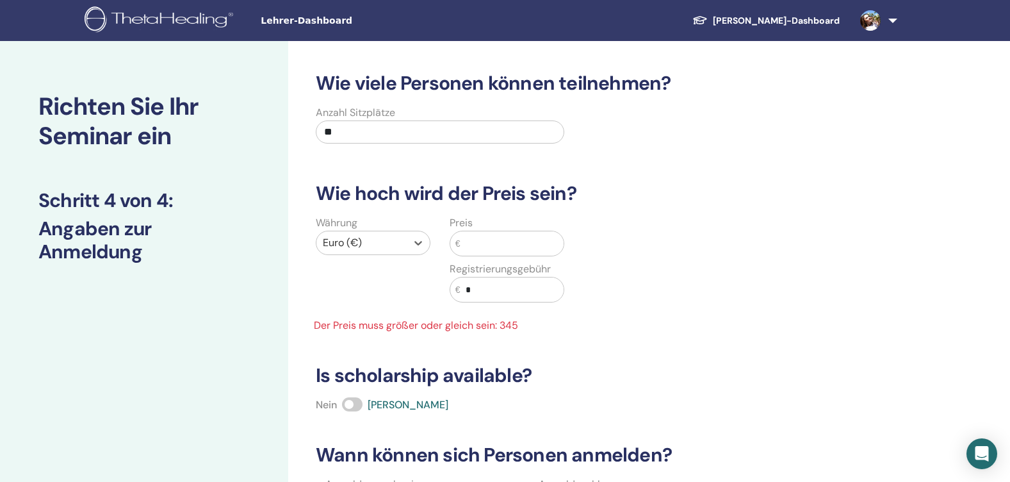
click at [485, 239] on input "text" at bounding box center [511, 243] width 103 height 24
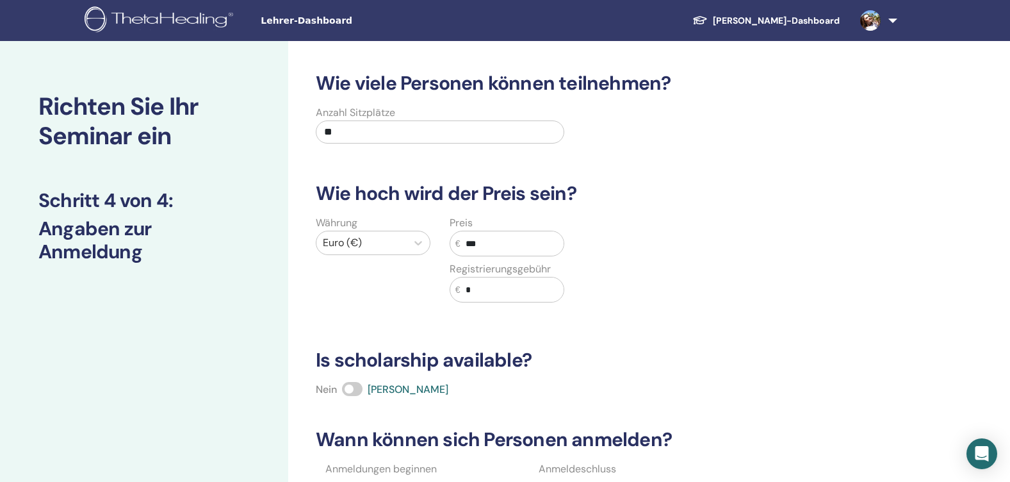
type input "***"
click at [502, 289] on input "*" at bounding box center [511, 289] width 103 height 24
type input "***"
click at [550, 346] on div "Wie viele Personen können teilnehmen? Anzahl Sitzplätze ** Wie hoch wird der Pr…" at bounding box center [583, 327] width 550 height 511
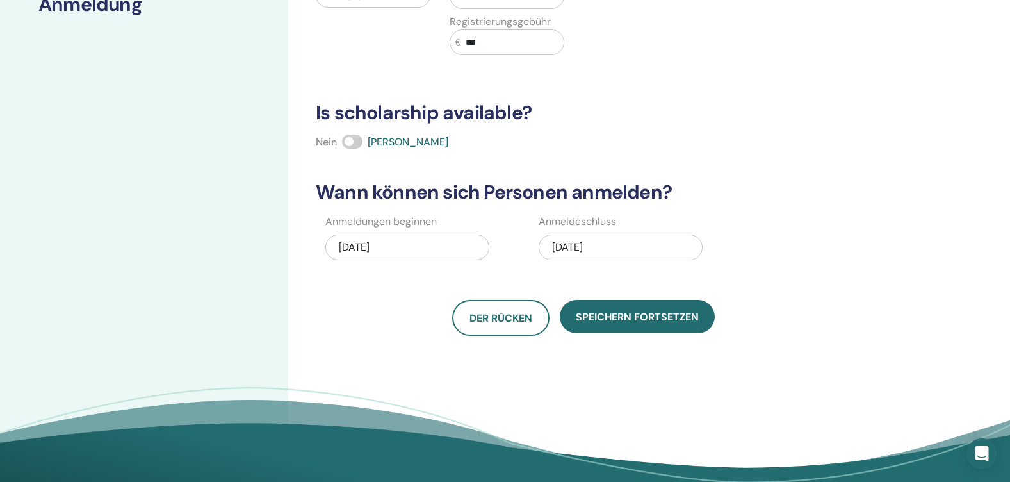
scroll to position [256, 0]
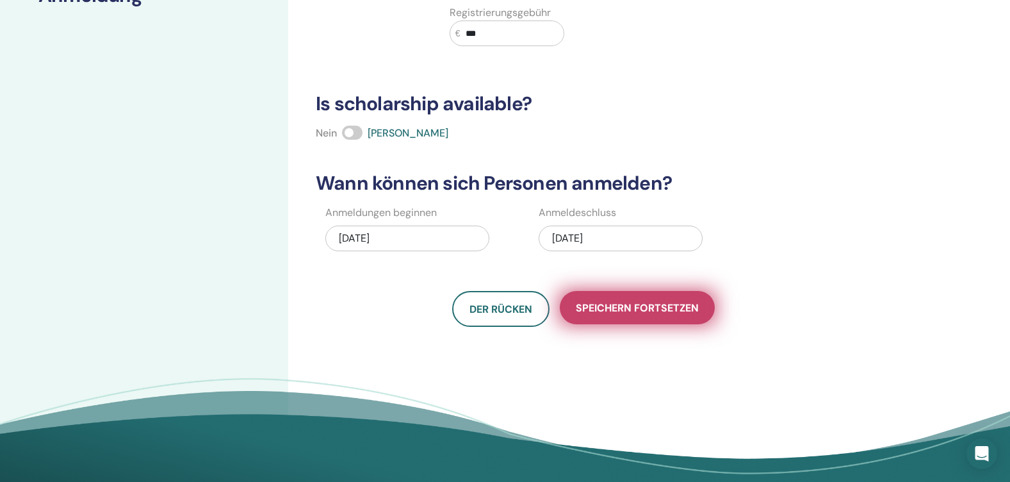
click at [676, 314] on span "Speichern fortsetzen" at bounding box center [637, 307] width 123 height 13
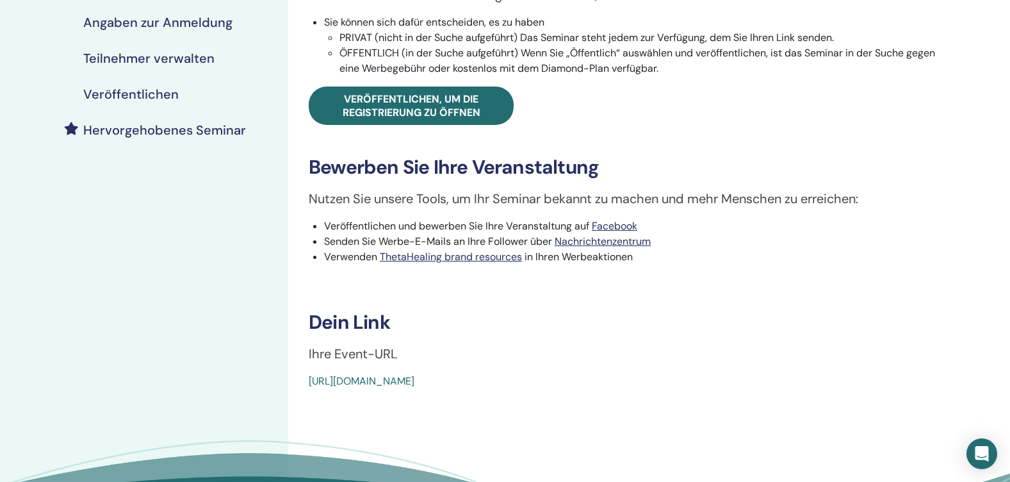
scroll to position [256, 0]
drag, startPoint x: 618, startPoint y: 385, endPoint x: 305, endPoint y: 394, distance: 313.3
click at [305, 394] on div "Basic DNA Ereignistyp Online Ereignisstatus Nicht veröffentlicht Anmeldungen 0/…" at bounding box center [624, 176] width 673 height 783
copy link "https://www.thetahealing.com/seminar-375249-details.html"
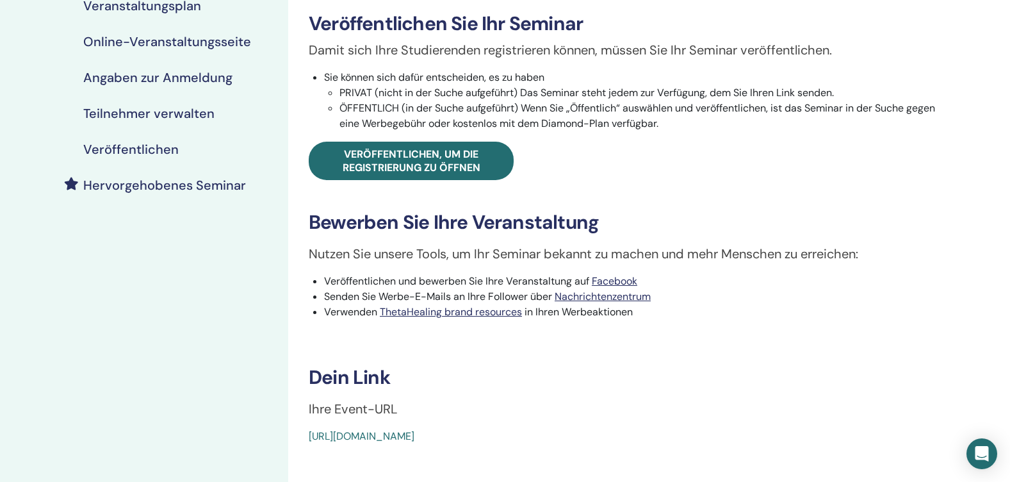
scroll to position [128, 0]
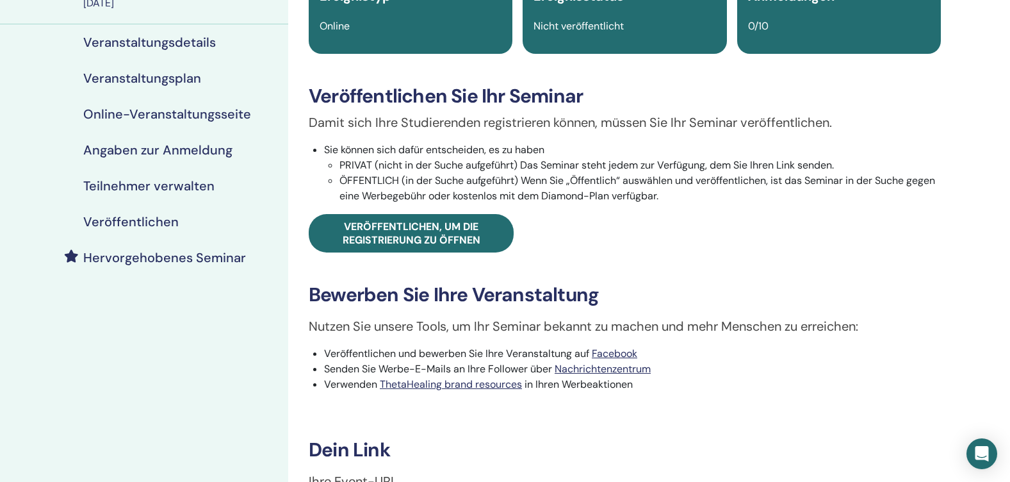
click at [446, 207] on div "Damit sich Ihre Studierenden registrieren können, müssen Sie Ihr Seminar veröff…" at bounding box center [624, 183] width 651 height 140
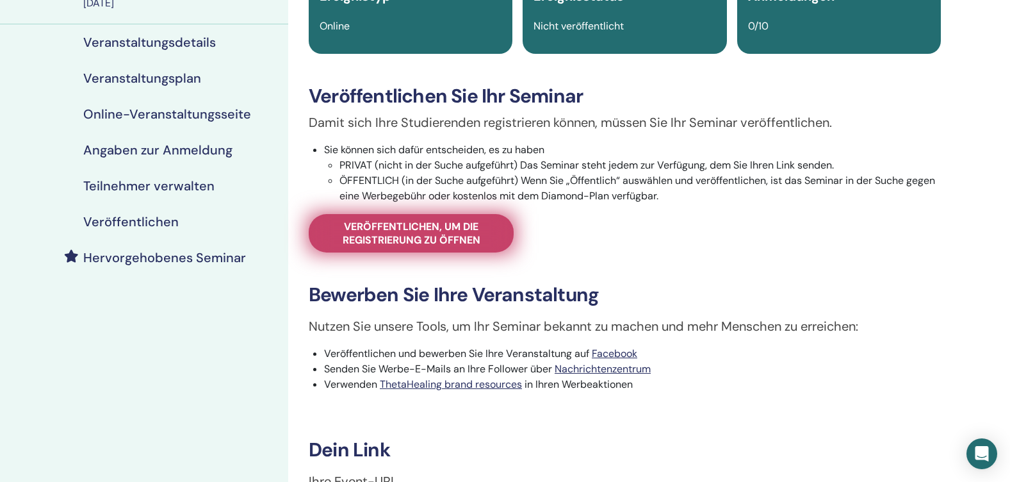
click at [453, 241] on span "Veröffentlichen, um die Registrierung zu öffnen" at bounding box center [411, 233] width 173 height 27
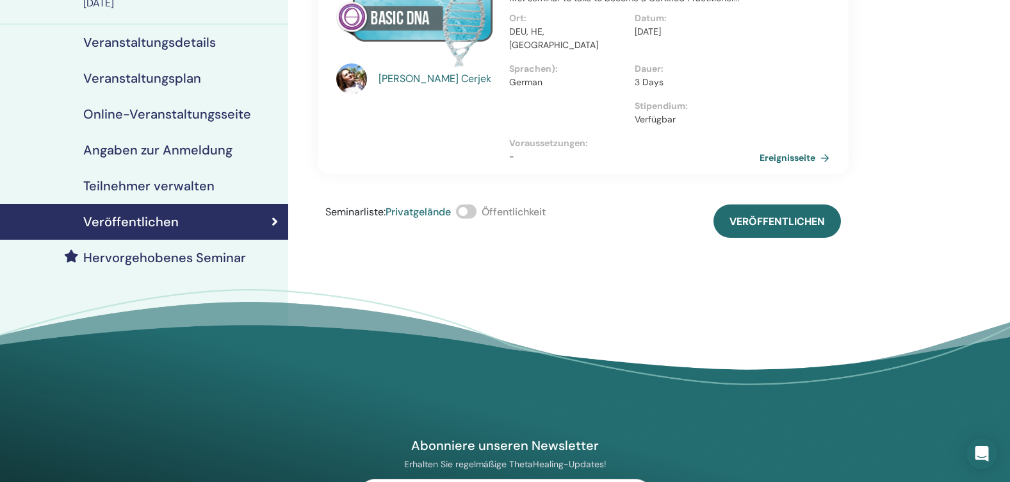
scroll to position [64, 0]
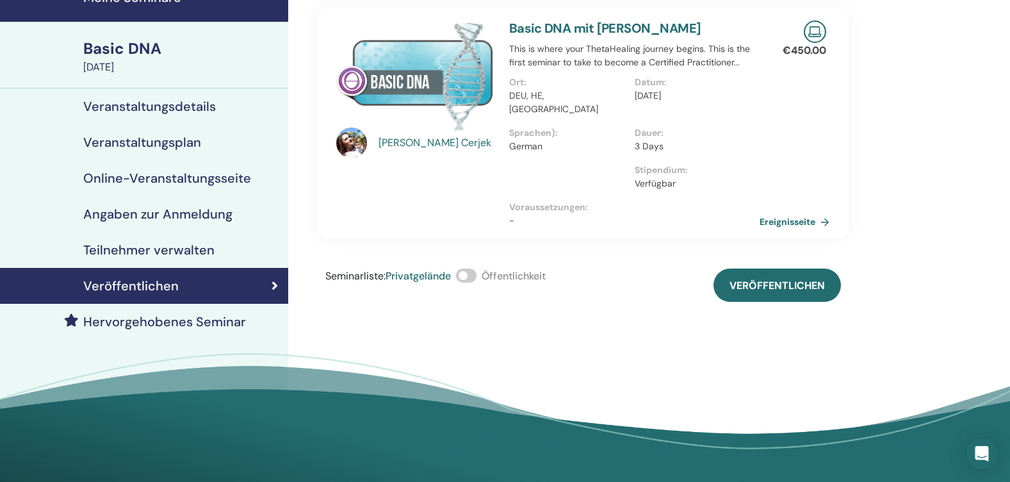
click at [476, 268] on span at bounding box center [466, 275] width 20 height 14
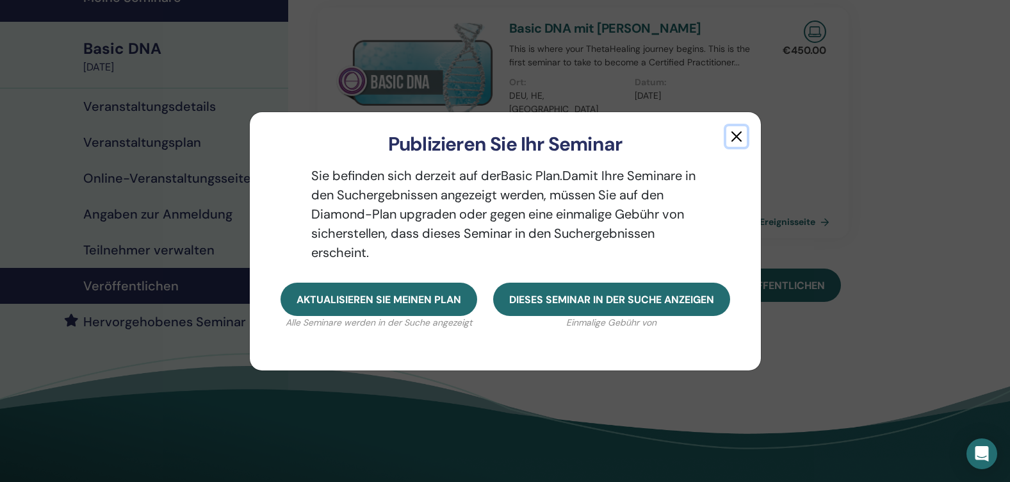
drag, startPoint x: 736, startPoint y: 133, endPoint x: 734, endPoint y: 145, distance: 11.7
click at [737, 134] on button "button" at bounding box center [736, 136] width 20 height 20
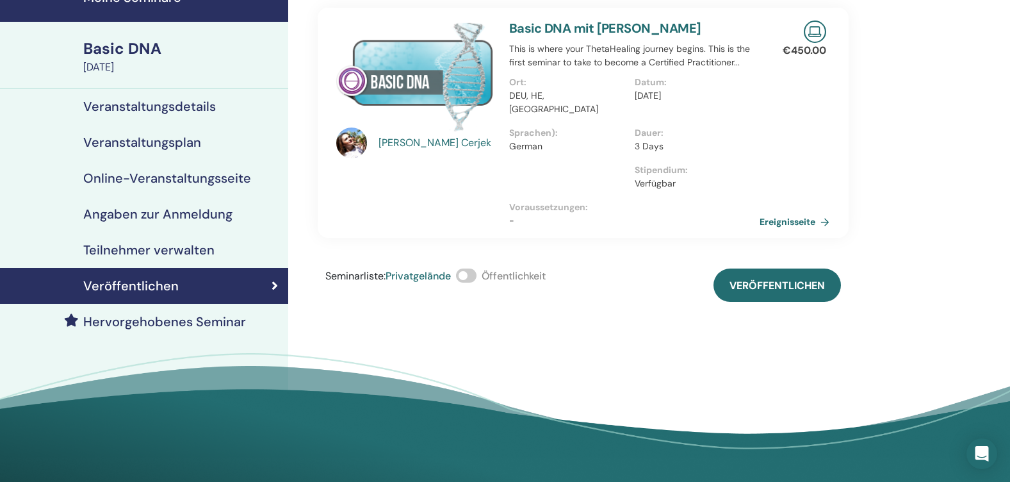
click at [470, 268] on span at bounding box center [466, 275] width 20 height 14
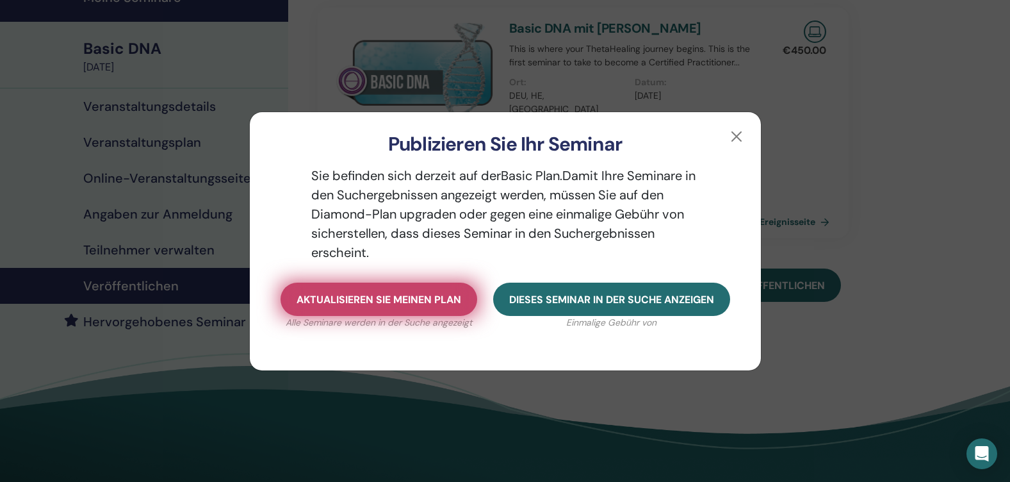
click at [423, 300] on span "Aktualisieren Sie meinen Plan" at bounding box center [378, 299] width 165 height 13
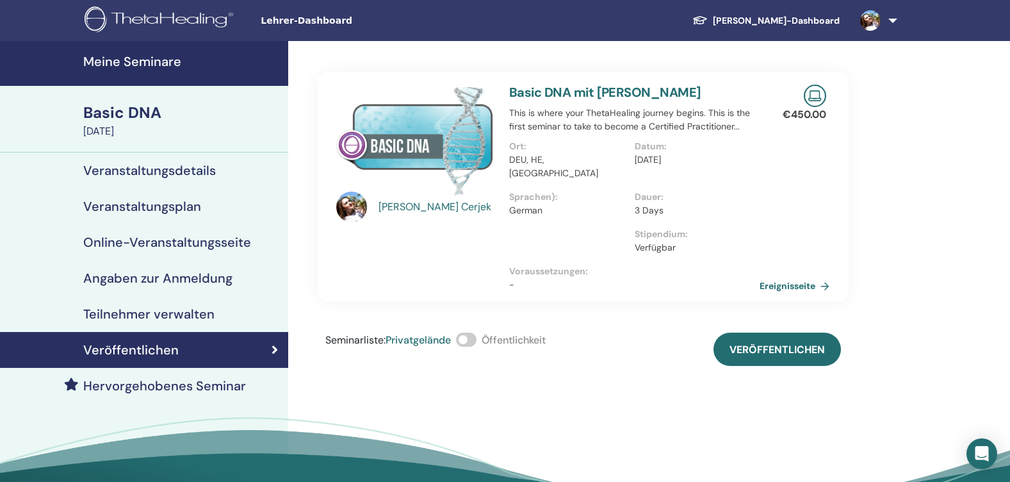
scroll to position [64, 0]
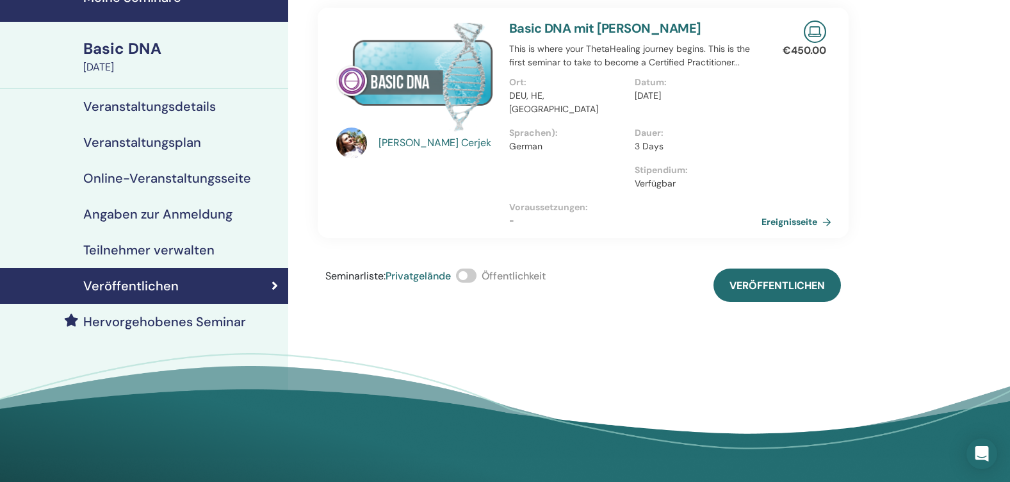
click at [781, 212] on link "Ereignisseite" at bounding box center [798, 221] width 75 height 19
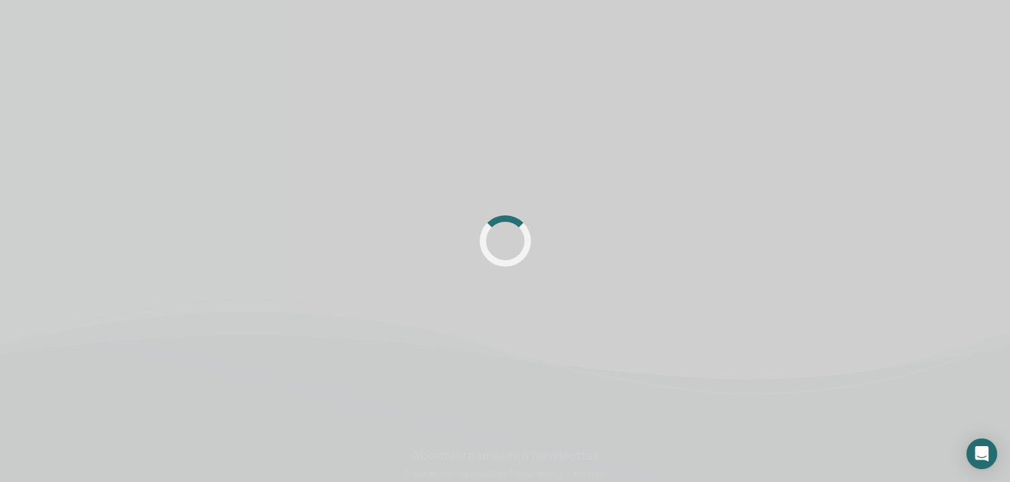
scroll to position [64, 0]
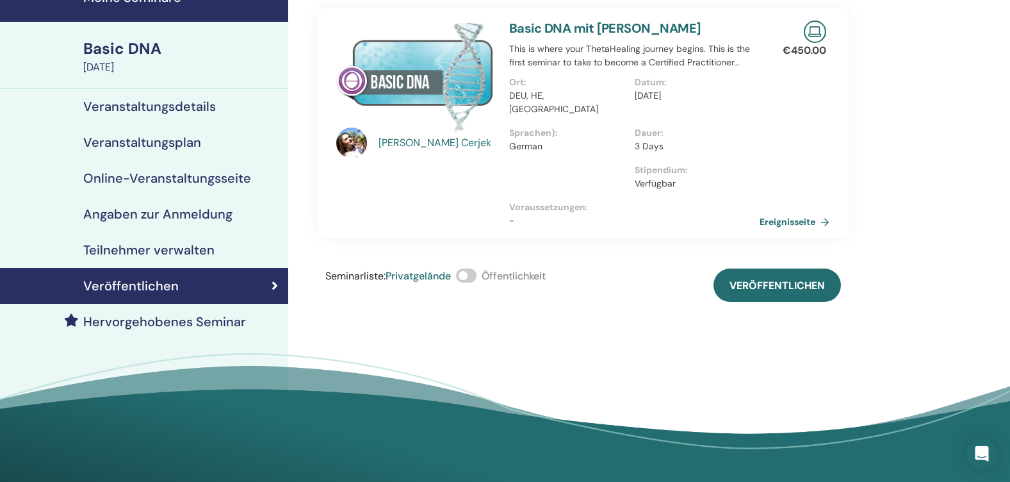
click at [475, 268] on span at bounding box center [466, 275] width 20 height 14
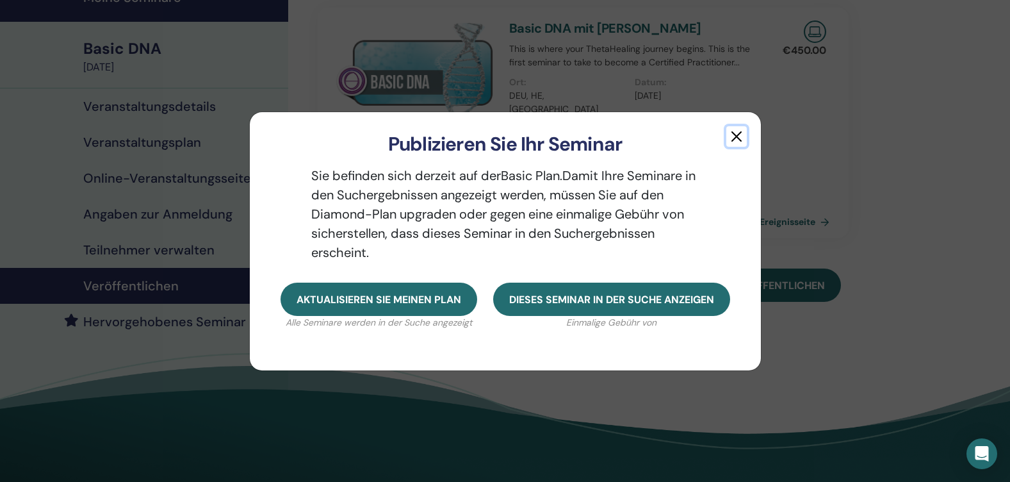
click at [741, 132] on button "button" at bounding box center [736, 136] width 20 height 20
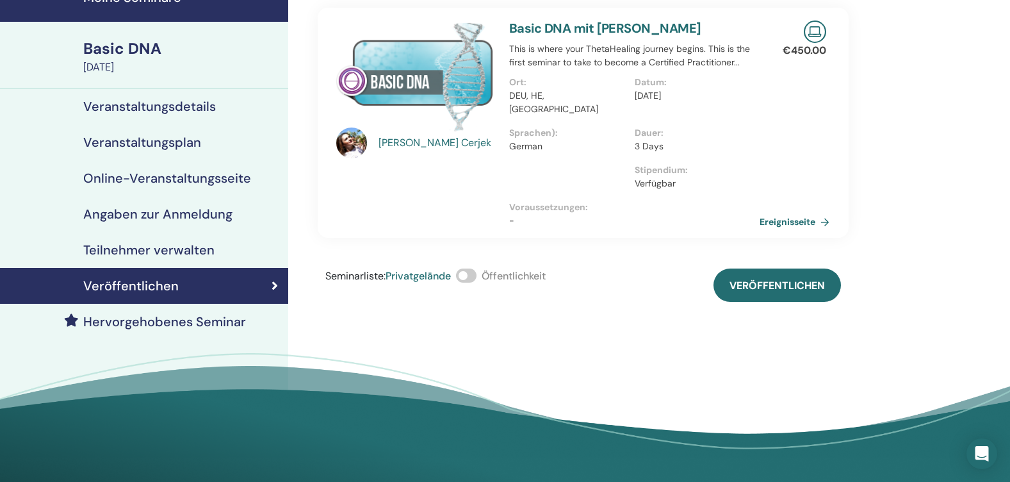
click at [469, 268] on span at bounding box center [466, 275] width 20 height 14
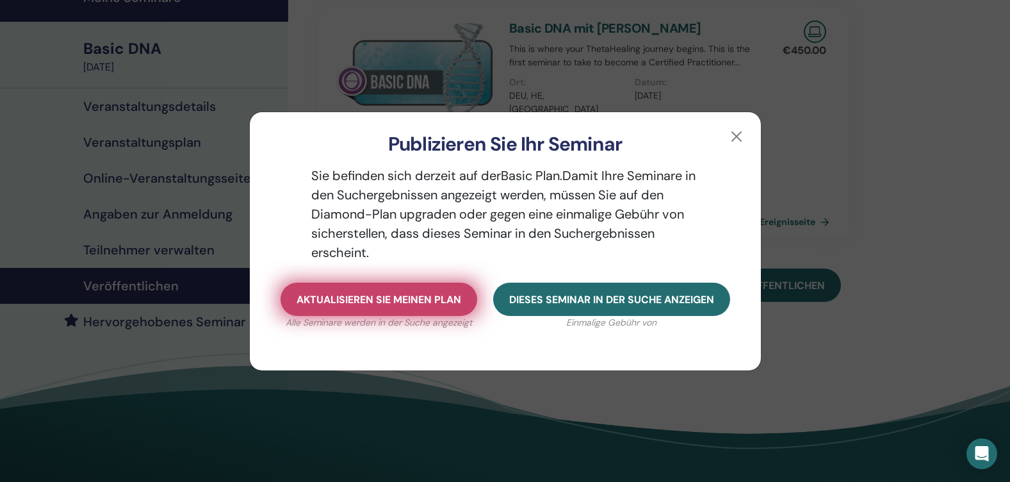
click at [422, 298] on span "Aktualisieren Sie meinen Plan" at bounding box center [378, 299] width 165 height 13
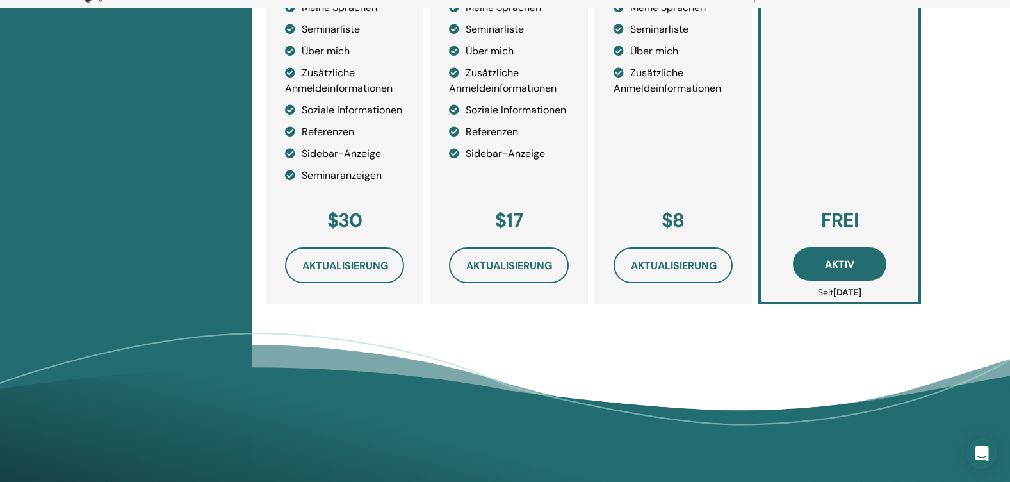
scroll to position [476, 0]
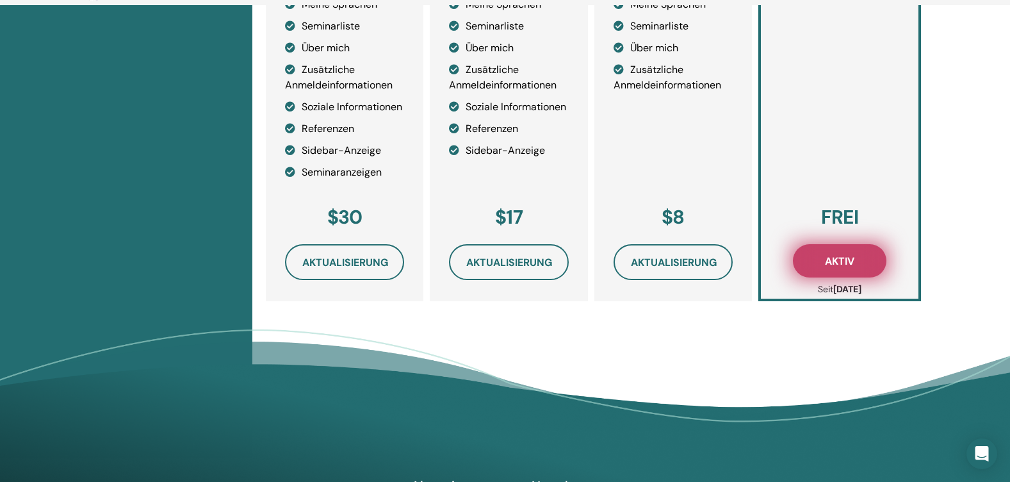
click at [857, 263] on button "Aktiv" at bounding box center [839, 260] width 93 height 33
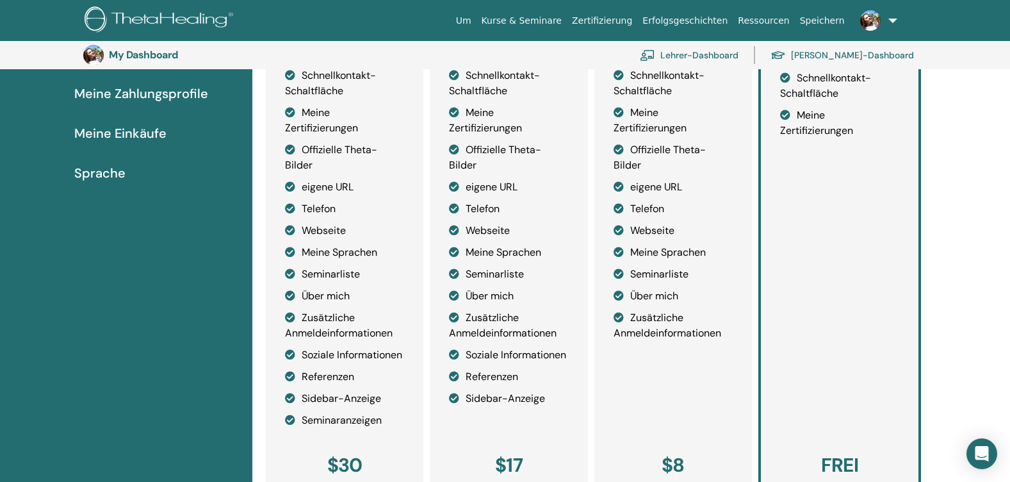
scroll to position [412, 0]
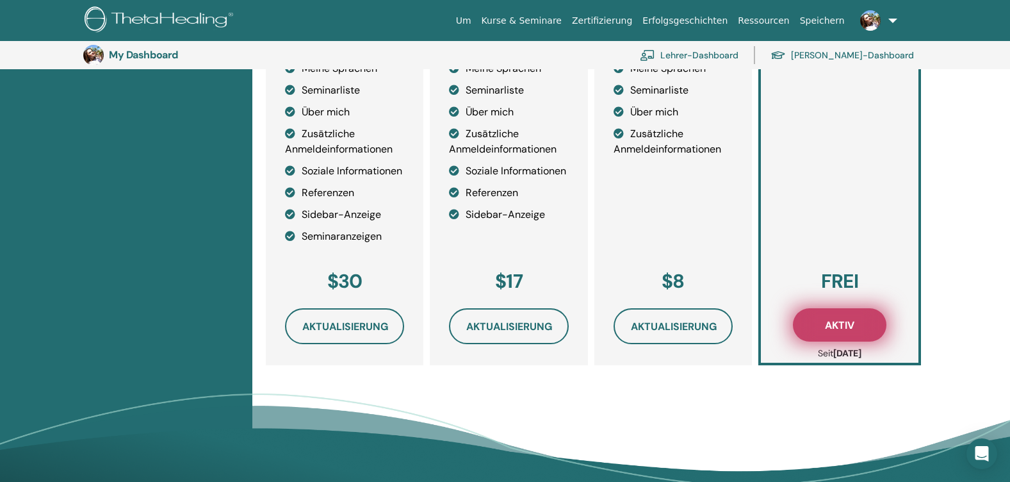
click at [834, 318] on button "Aktiv" at bounding box center [839, 324] width 93 height 33
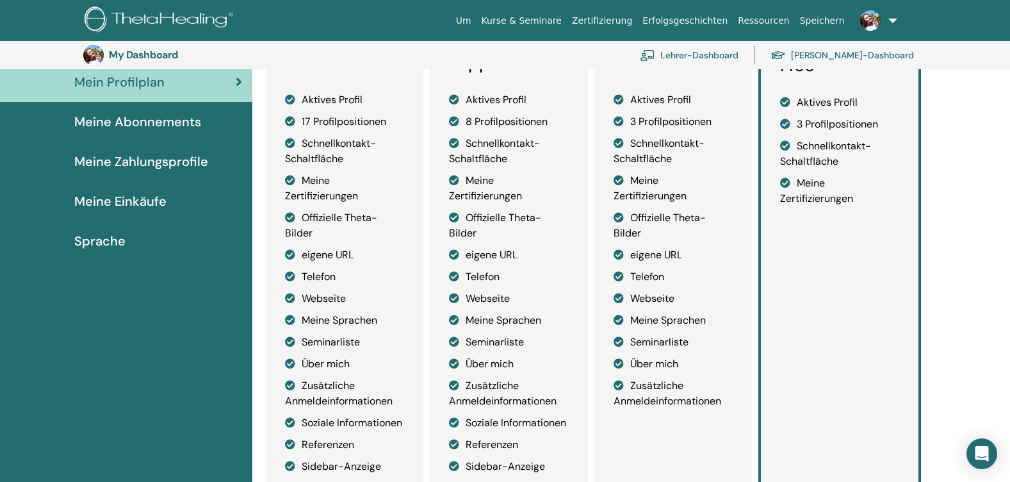
scroll to position [156, 0]
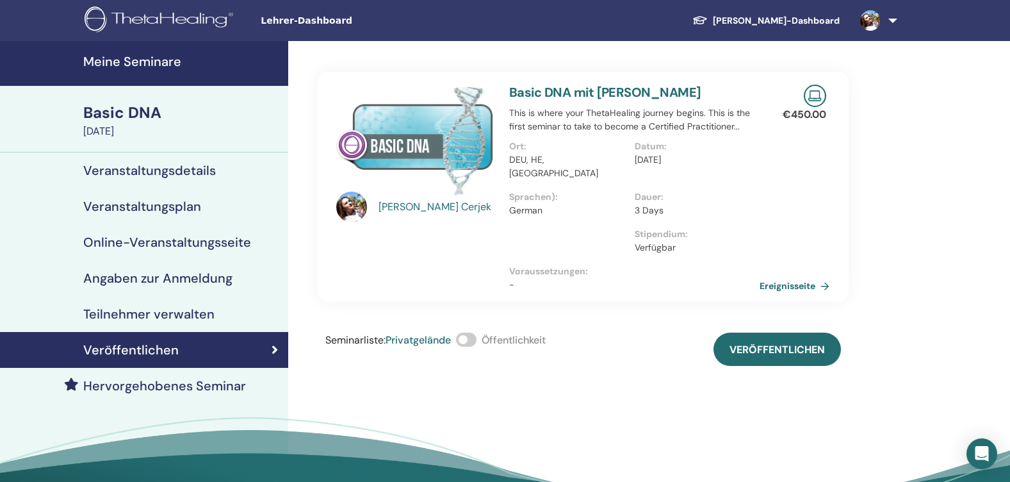
click at [183, 350] on div "Veröffentlichen" at bounding box center [144, 349] width 268 height 15
click at [183, 313] on h4 "Teilnehmer verwalten" at bounding box center [148, 313] width 131 height 15
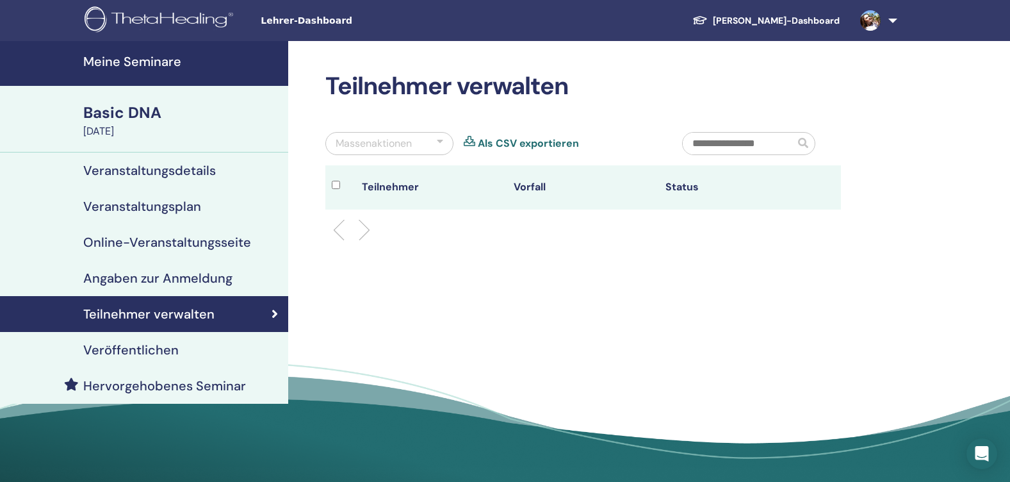
click at [180, 355] on div "Veröffentlichen" at bounding box center [144, 349] width 268 height 15
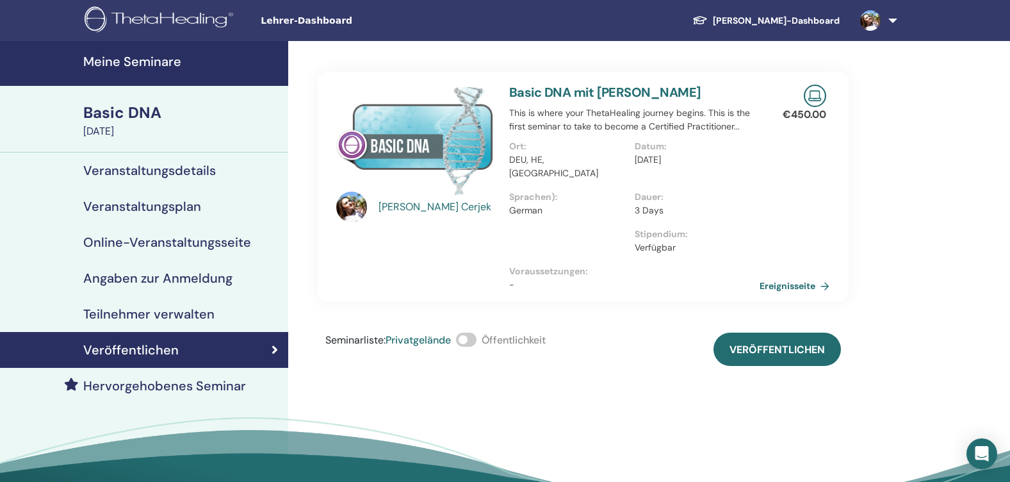
click at [470, 332] on span at bounding box center [466, 339] width 20 height 14
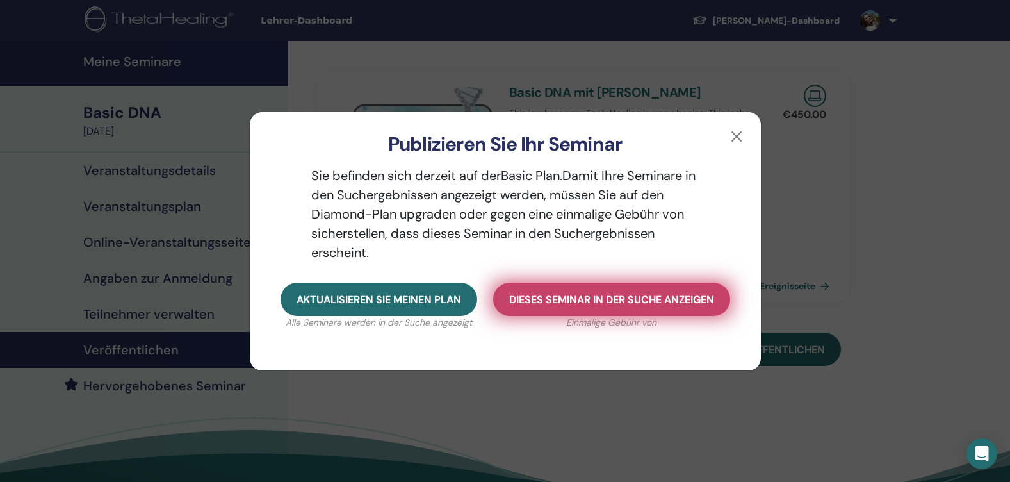
click at [619, 307] on button "Dieses Seminar in der Suche anzeigen" at bounding box center [611, 298] width 237 height 33
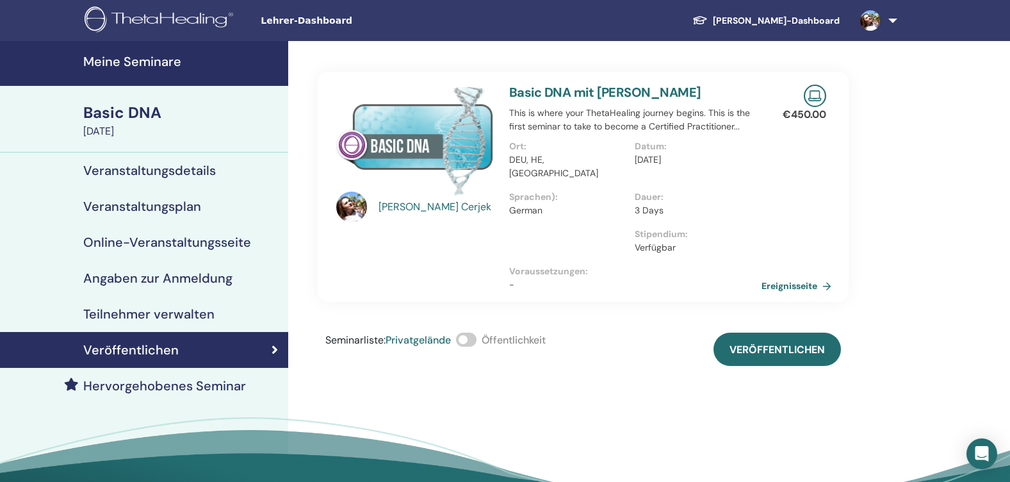
click at [800, 276] on link "Ereignisseite" at bounding box center [798, 285] width 75 height 19
click at [481, 332] on div "Seminarliste : Privatgelände Öffentlichkeit" at bounding box center [435, 348] width 220 height 33
click at [471, 332] on span at bounding box center [466, 339] width 20 height 14
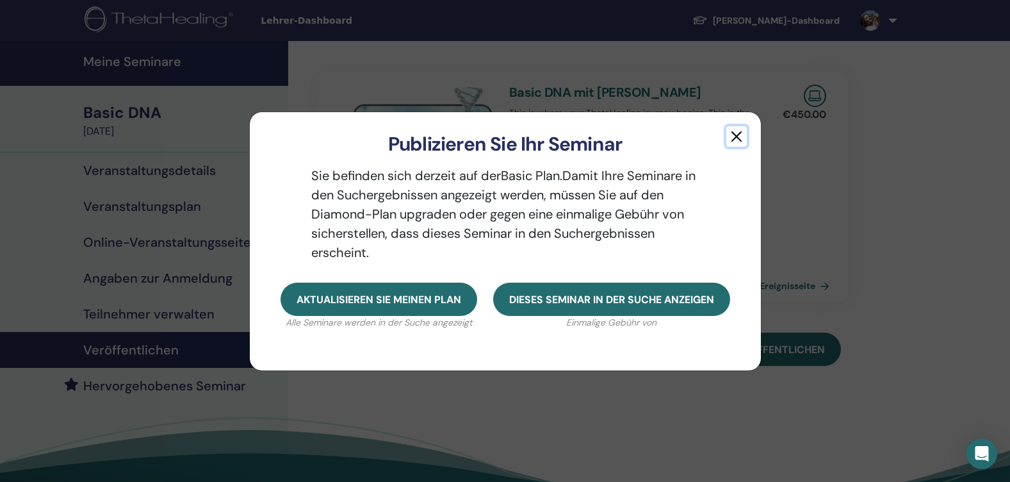
click at [734, 136] on button "button" at bounding box center [736, 136] width 20 height 20
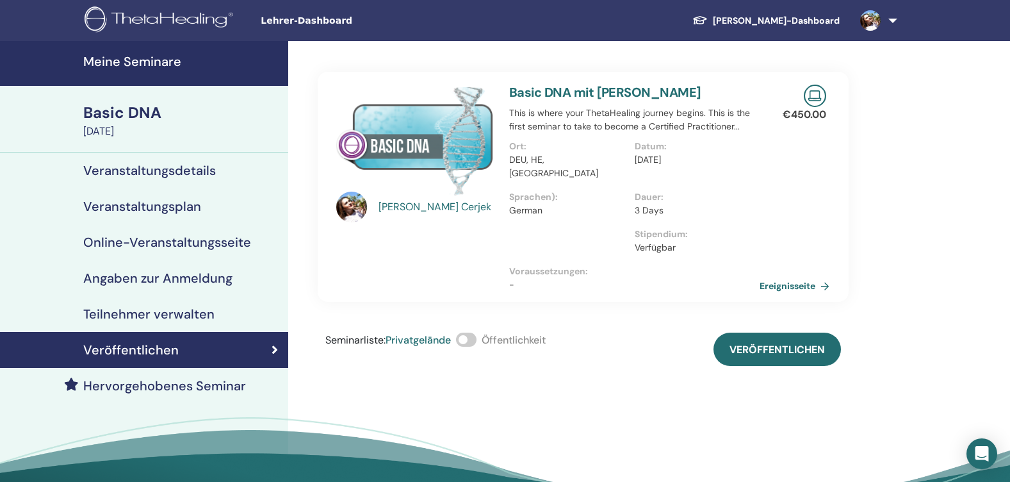
click at [476, 332] on label at bounding box center [466, 339] width 20 height 14
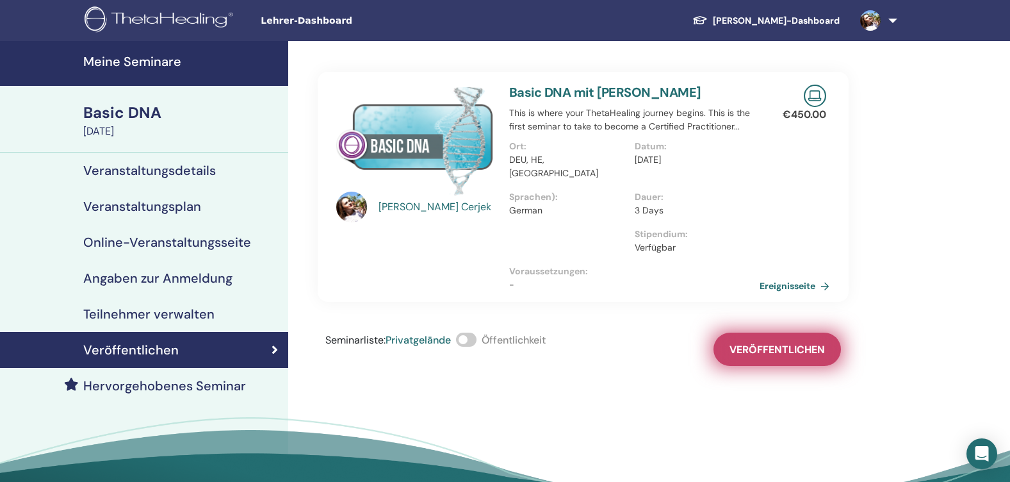
click at [791, 343] on span "Veröffentlichen" at bounding box center [776, 349] width 95 height 13
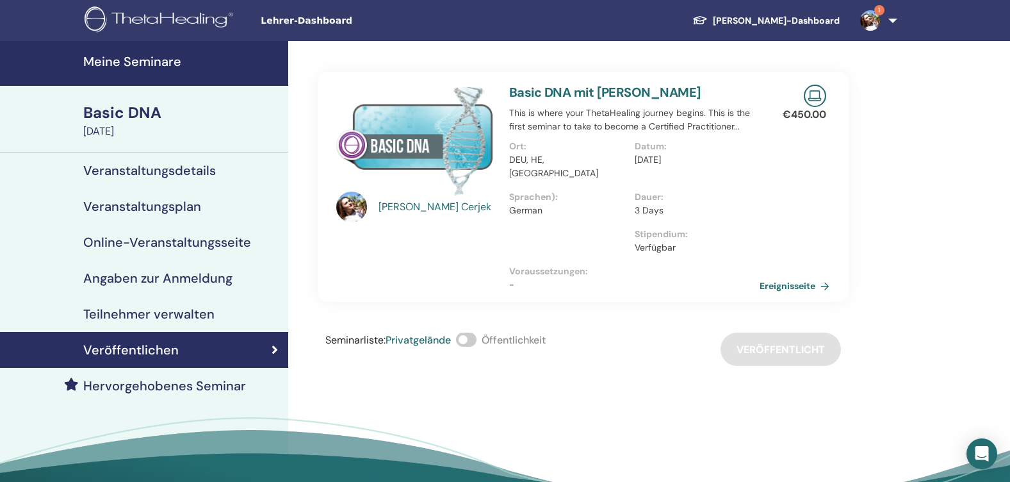
click at [476, 332] on span at bounding box center [466, 339] width 20 height 14
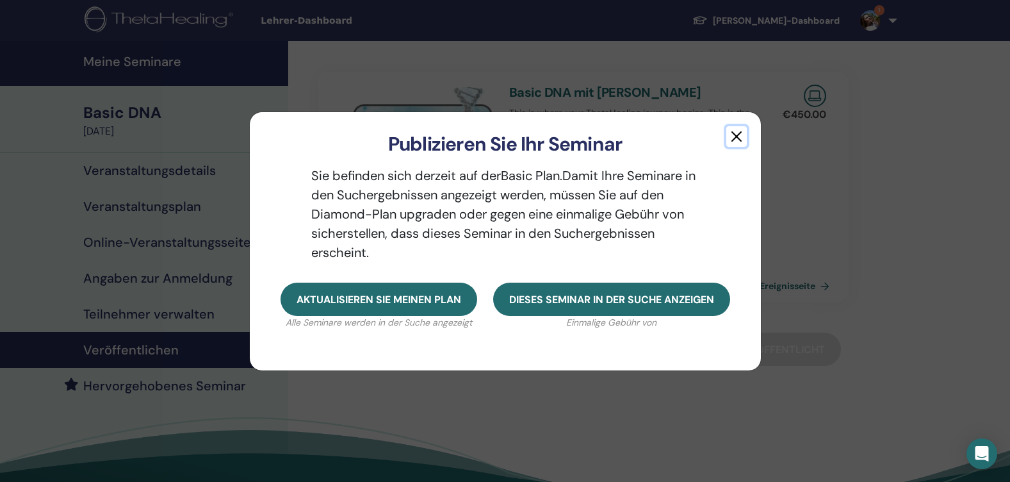
click at [738, 133] on button "button" at bounding box center [736, 136] width 20 height 20
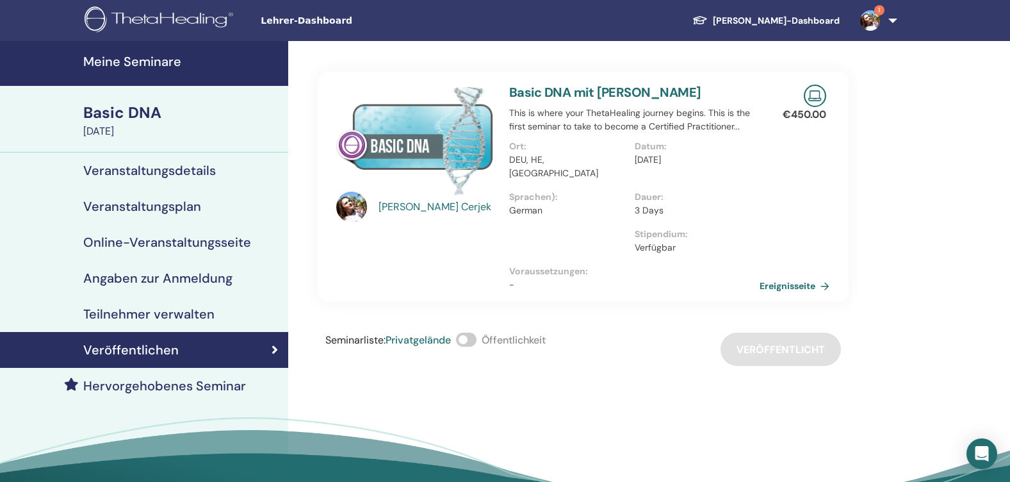
click at [878, 13] on span "1" at bounding box center [879, 10] width 10 height 10
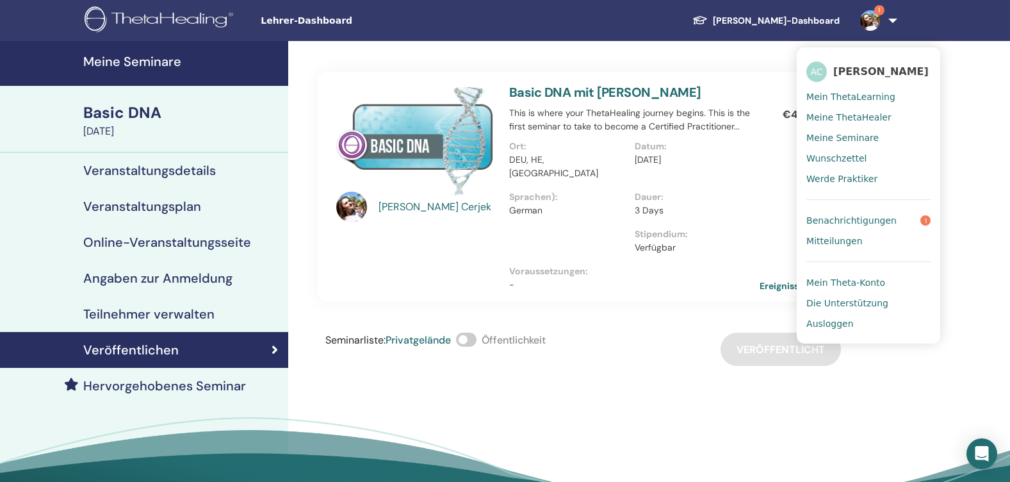
click at [877, 218] on span "Benachrichtigungen" at bounding box center [851, 221] width 90 height 12
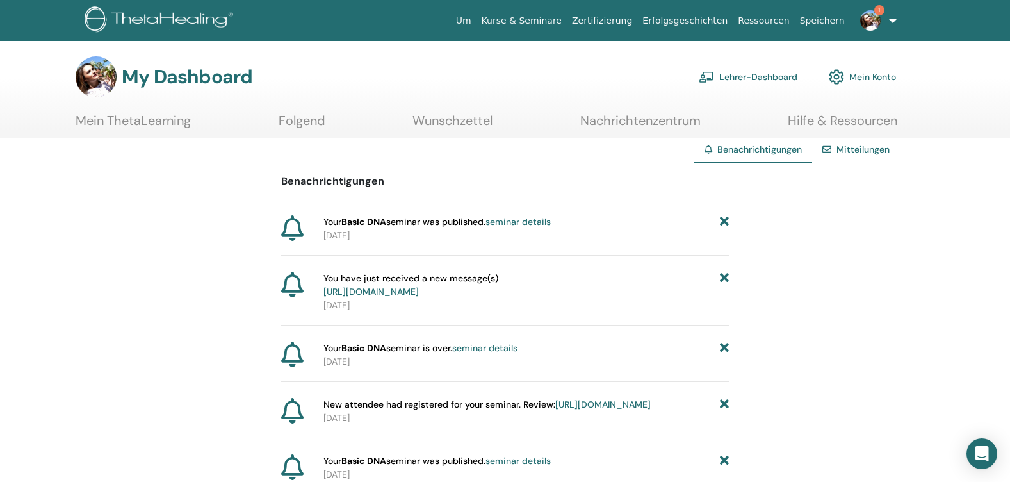
click at [521, 223] on link "seminar details" at bounding box center [517, 222] width 65 height 12
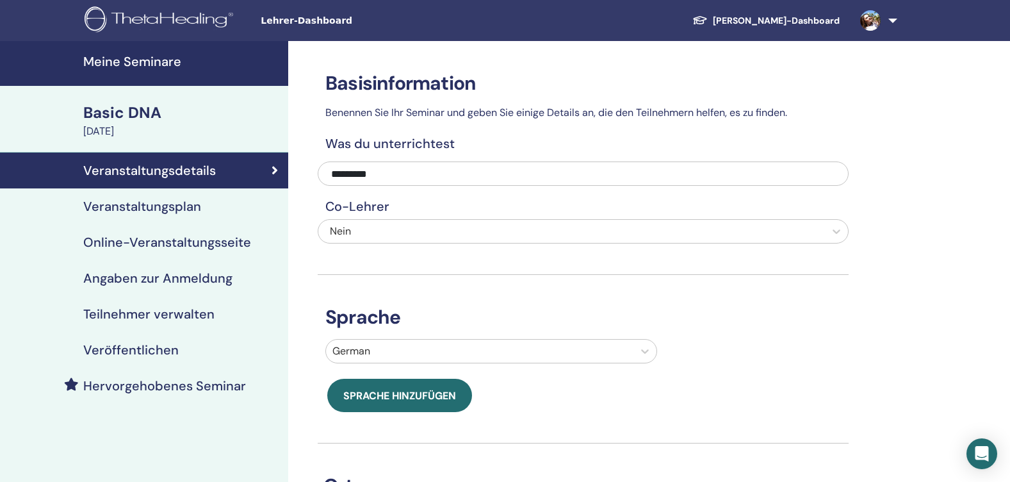
click at [155, 346] on h4 "Veröffentlichen" at bounding box center [130, 349] width 95 height 15
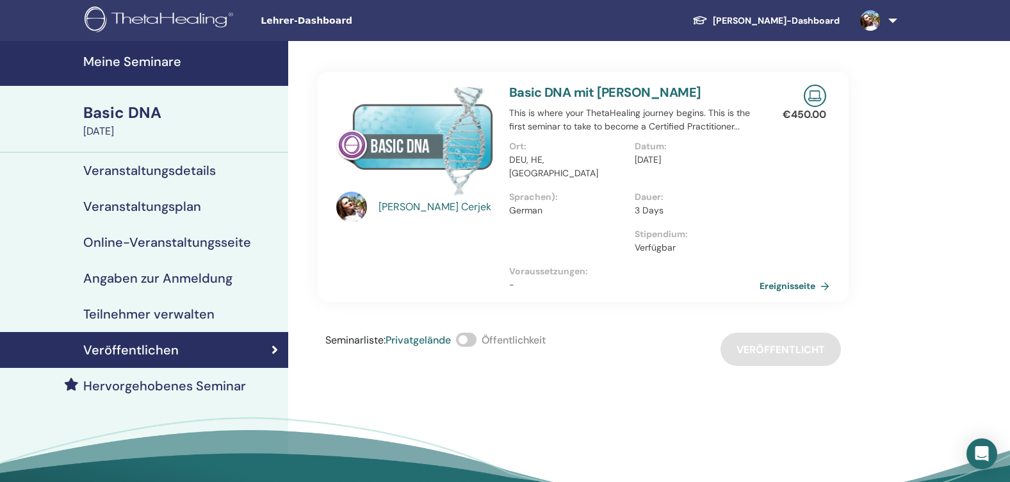
click at [470, 332] on span at bounding box center [466, 339] width 20 height 14
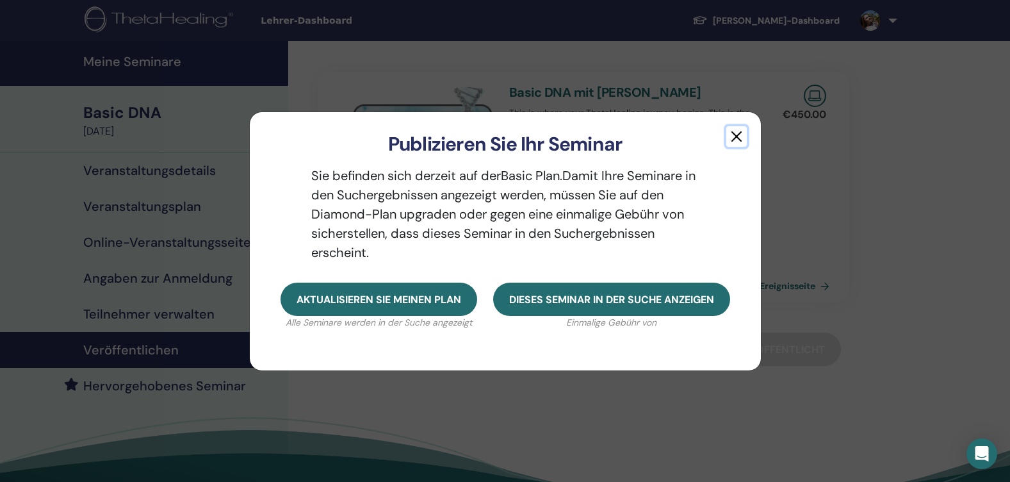
click at [728, 134] on button "button" at bounding box center [736, 136] width 20 height 20
